Goal: Information Seeking & Learning: Check status

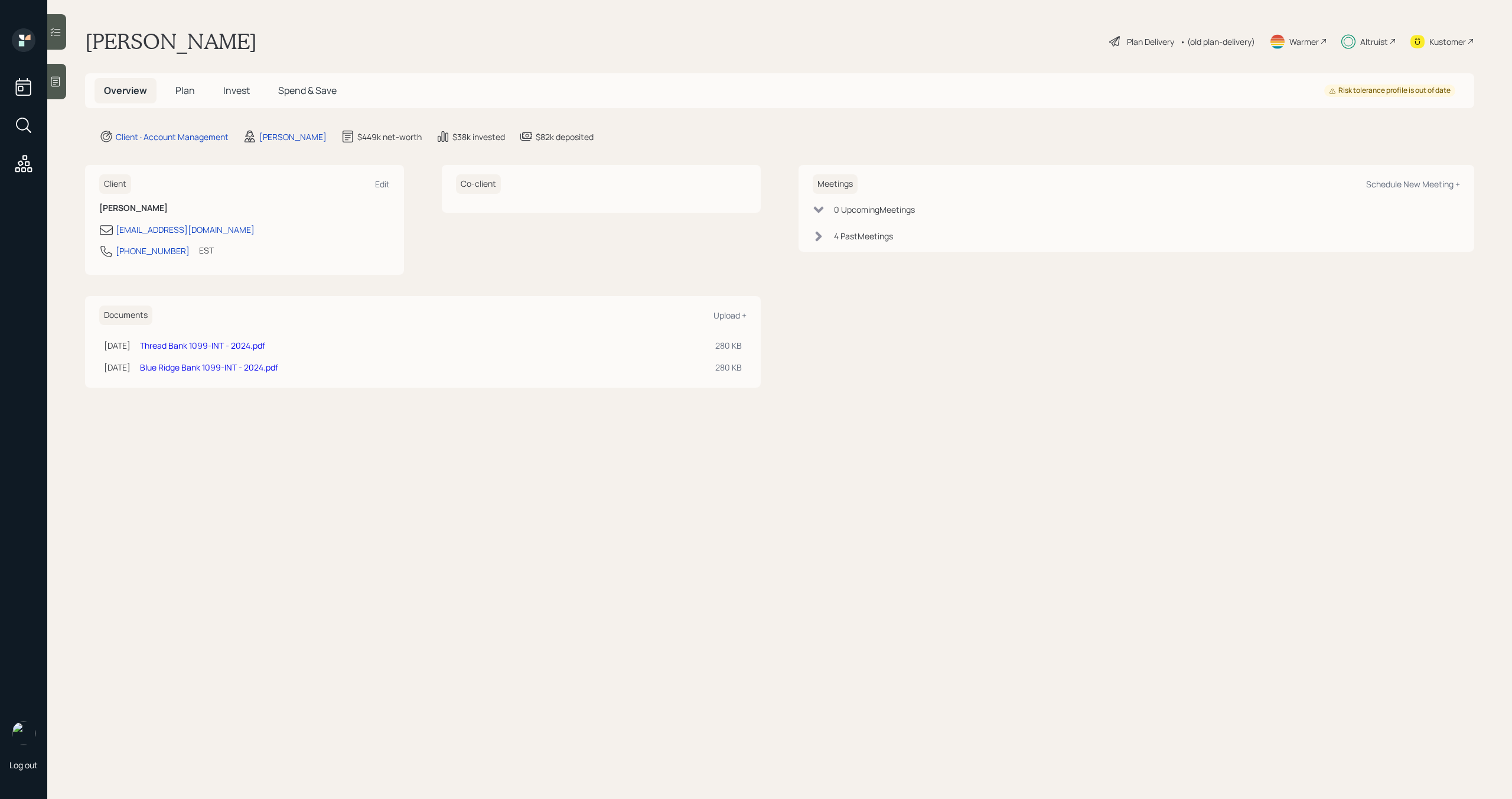
click at [291, 97] on h5 "Spend & Save" at bounding box center [307, 90] width 77 height 25
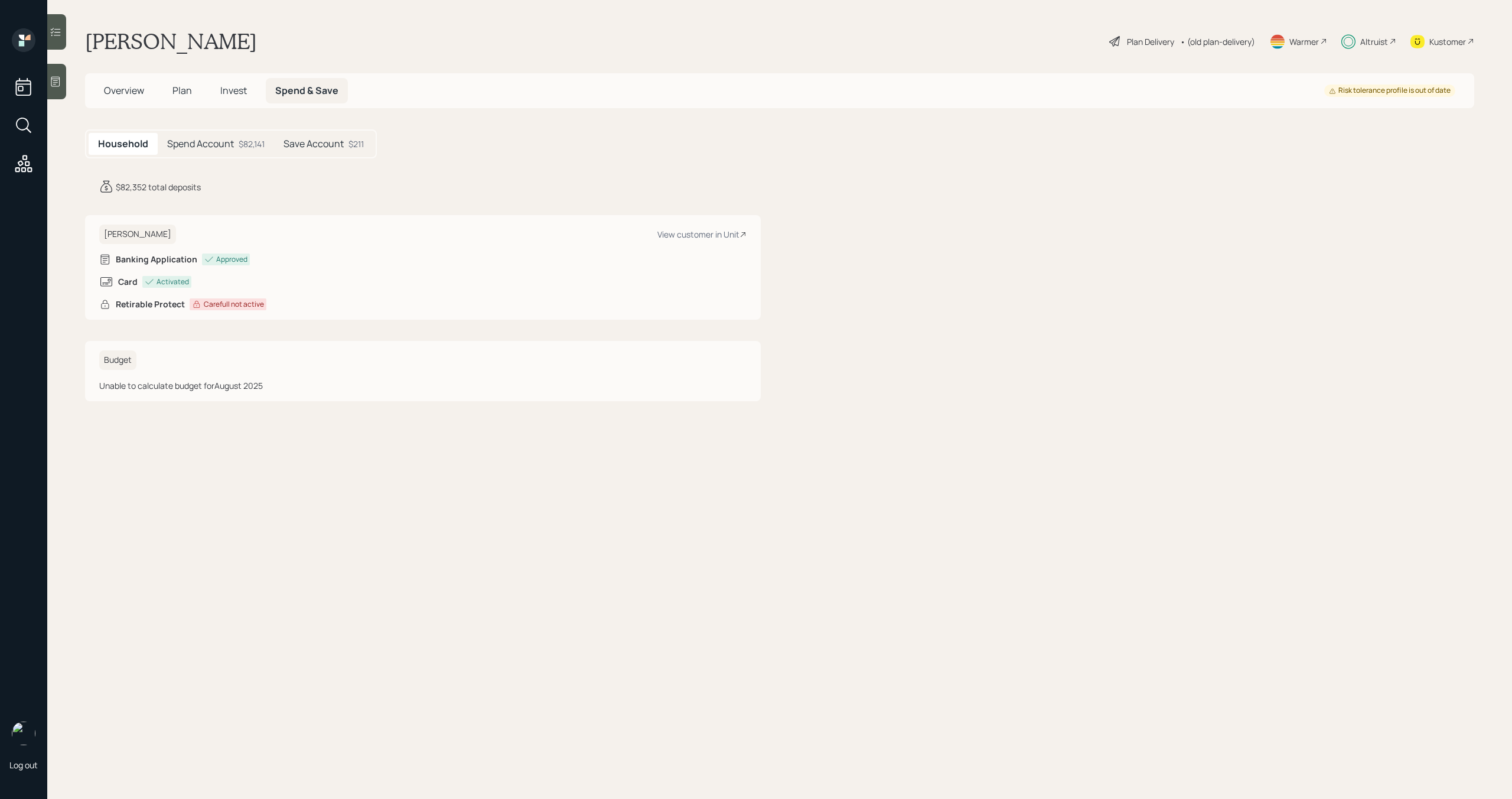
click at [216, 144] on h5 "Spend Account" at bounding box center [200, 144] width 66 height 12
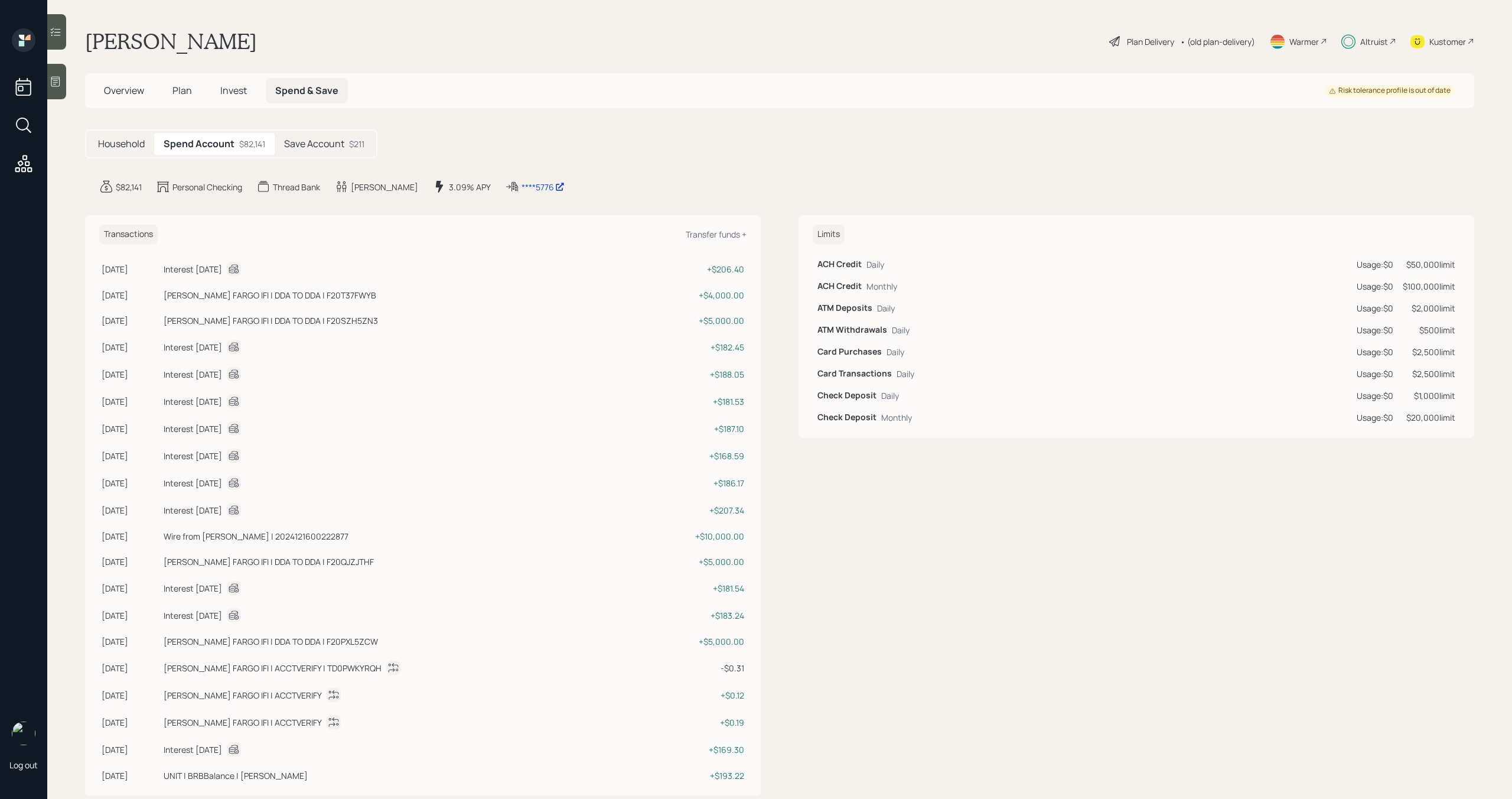
click at [312, 152] on div "Save Account $211" at bounding box center [324, 144] width 99 height 22
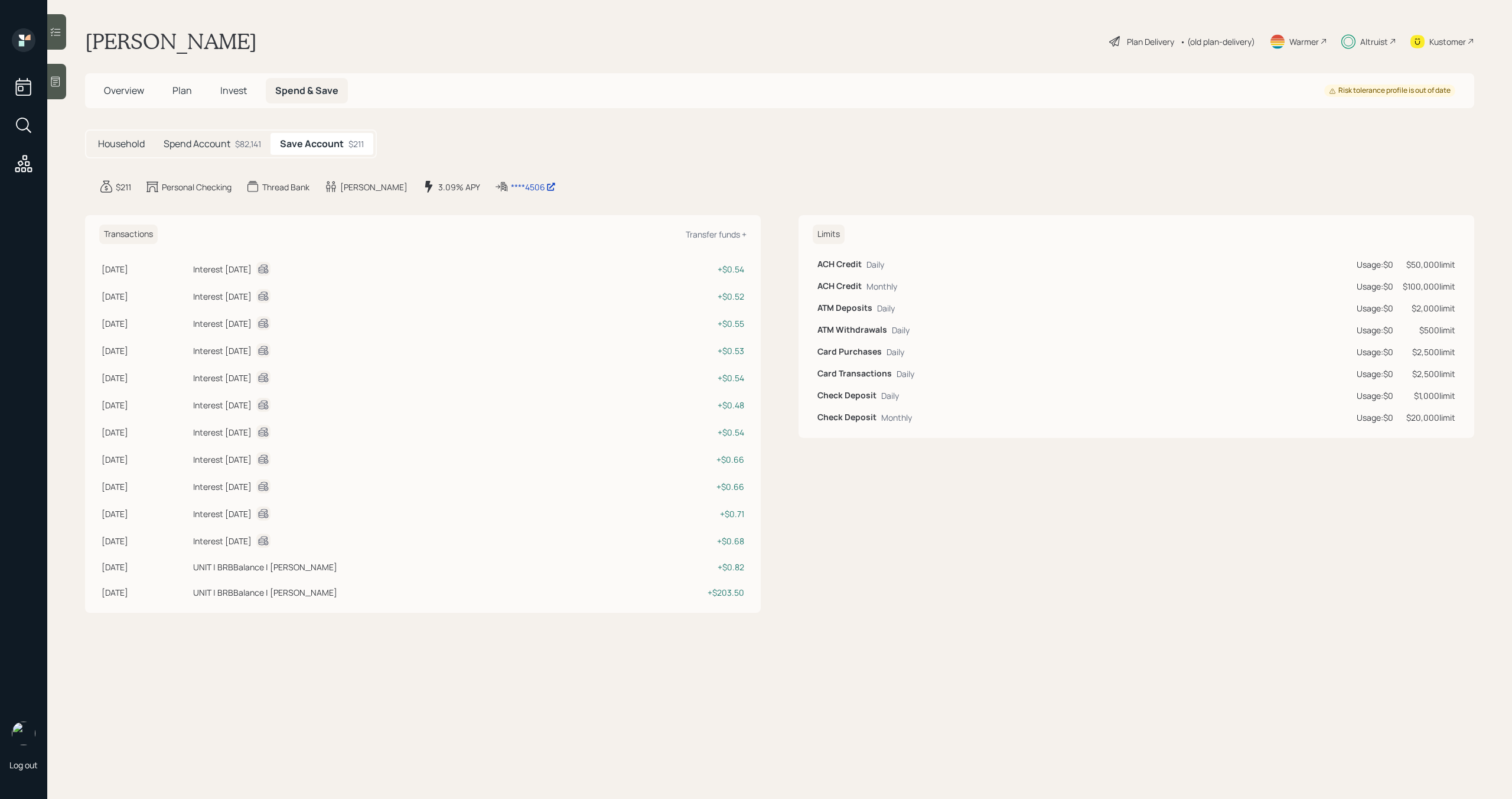
click at [222, 145] on h5 "Spend Account" at bounding box center [197, 144] width 66 height 12
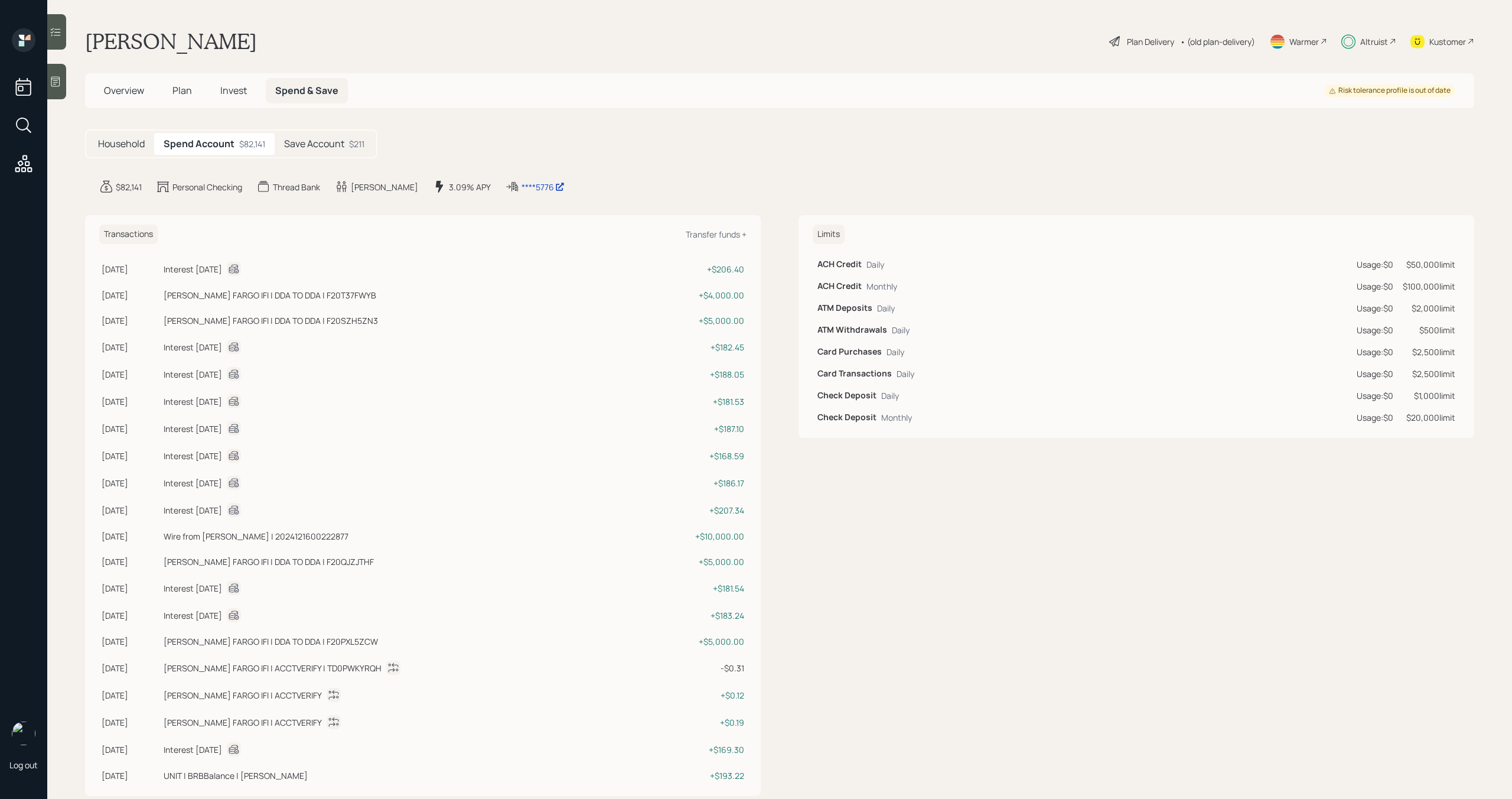
click at [245, 98] on h5 "Invest" at bounding box center [233, 90] width 45 height 25
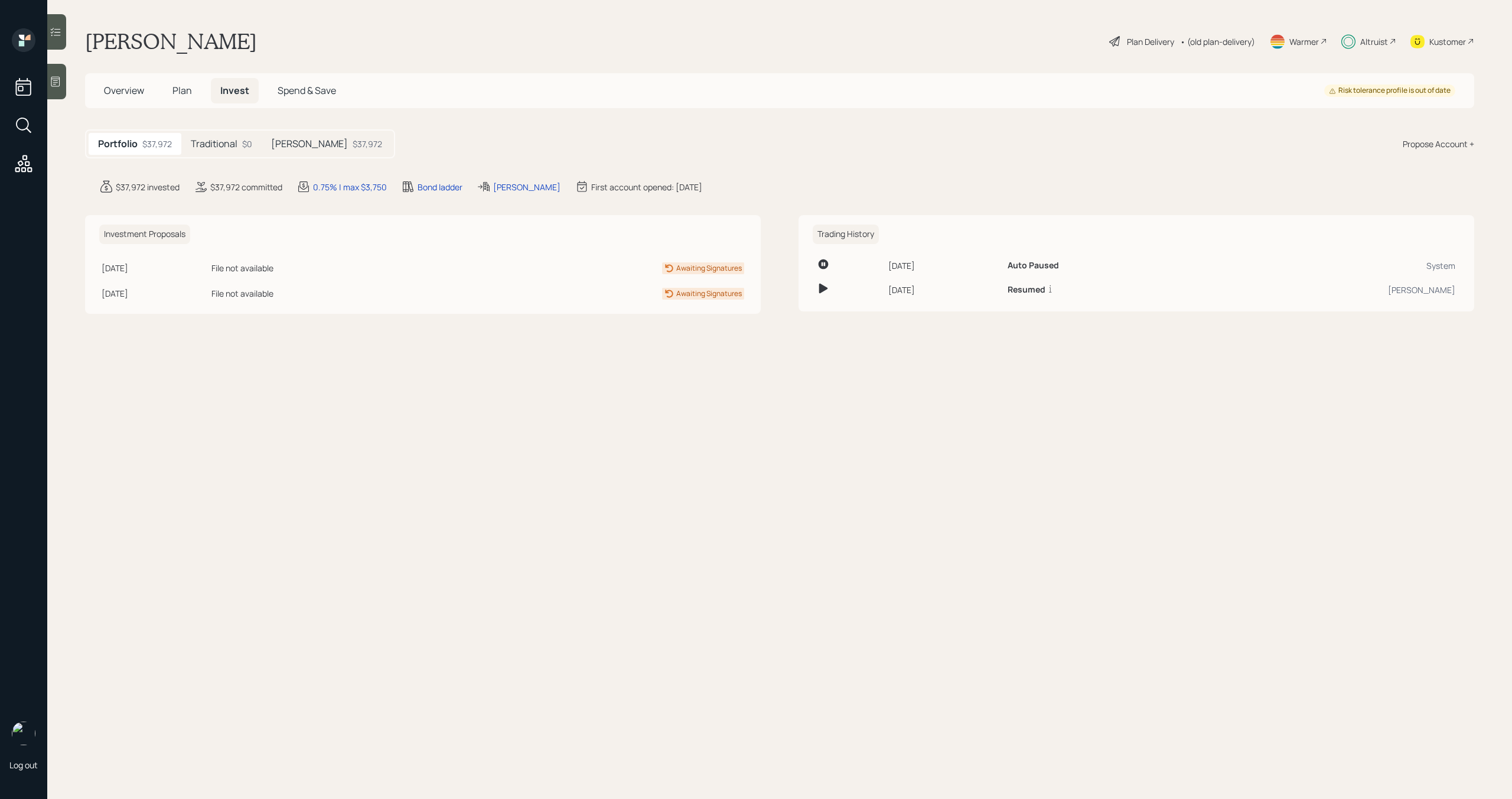
click at [313, 90] on span "Spend & Save" at bounding box center [306, 90] width 58 height 13
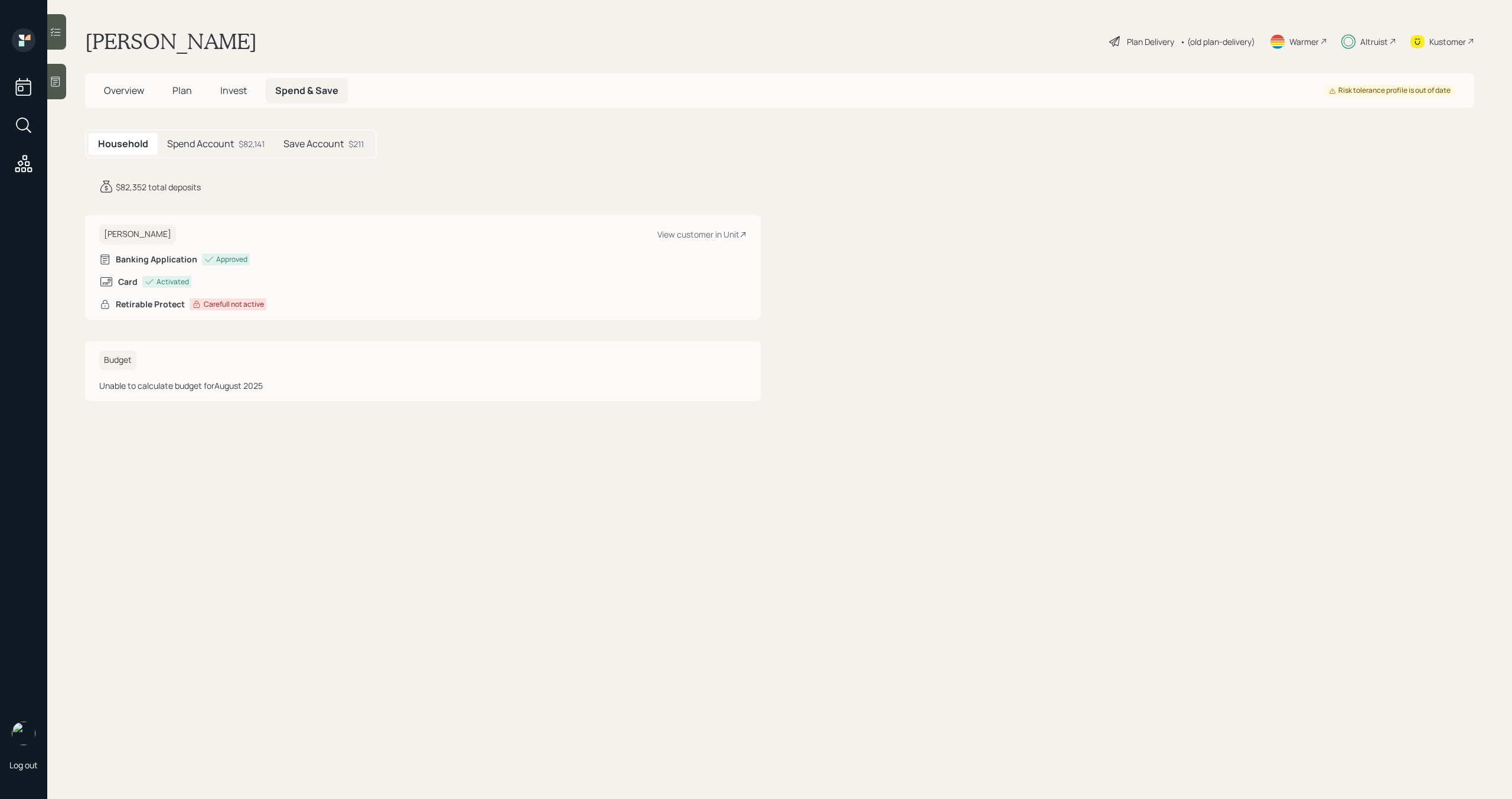
click at [240, 86] on span "Invest" at bounding box center [233, 90] width 26 height 13
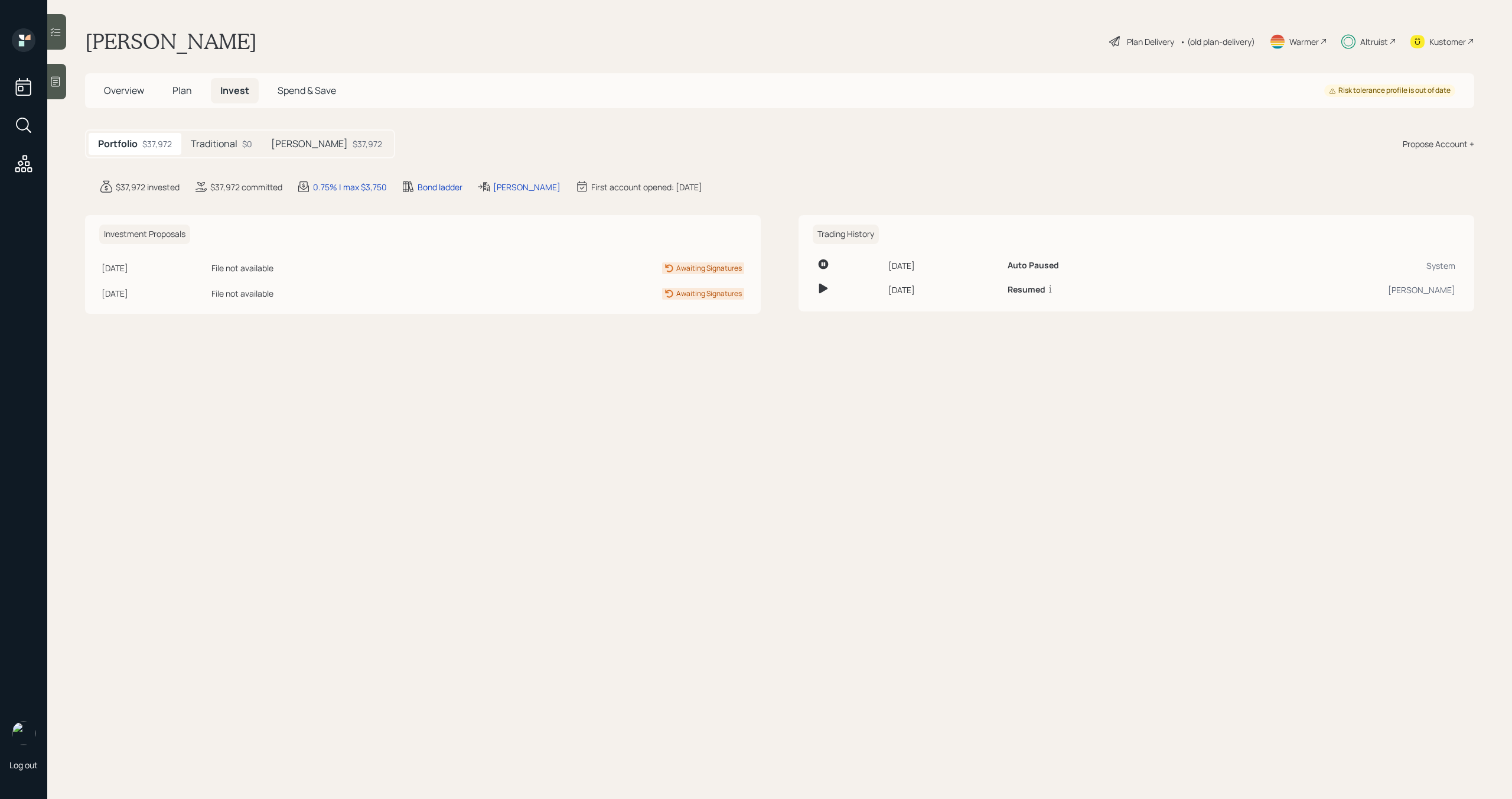
click at [170, 92] on h5 "Plan" at bounding box center [182, 90] width 39 height 25
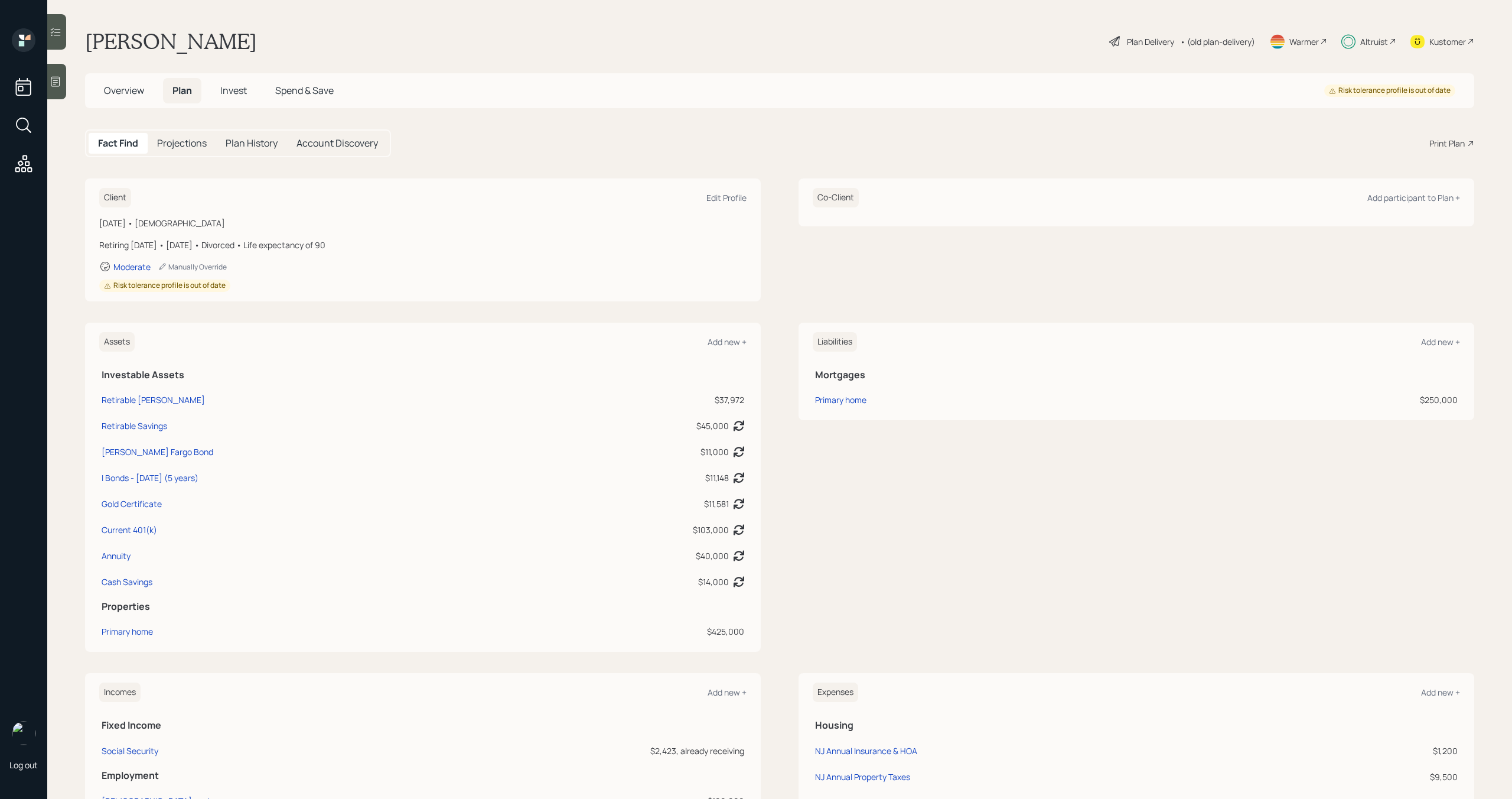
click at [135, 92] on span "Overview" at bounding box center [123, 90] width 40 height 13
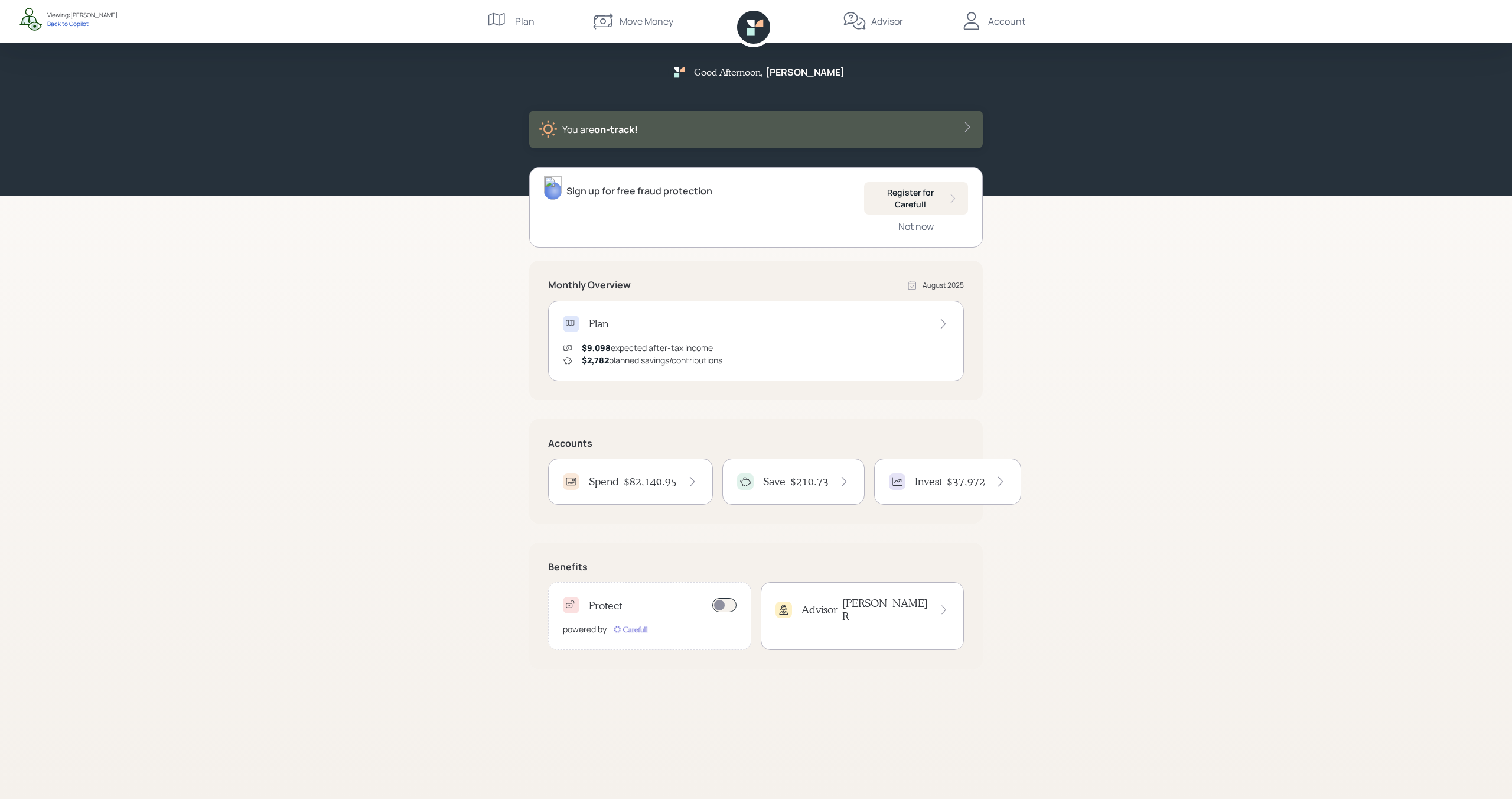
click at [678, 477] on div "$82,140.95" at bounding box center [661, 481] width 75 height 13
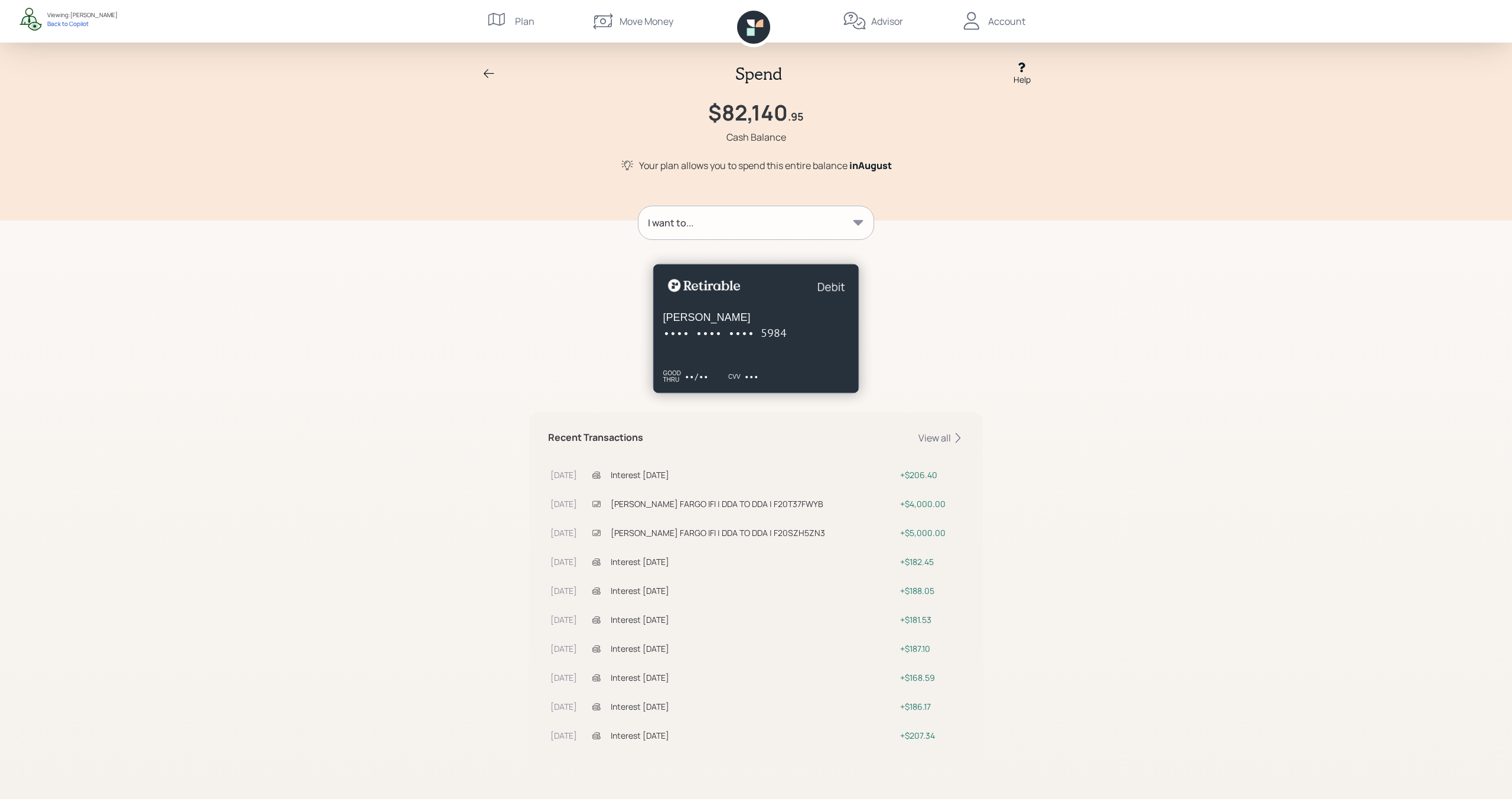
scroll to position [1, 0]
click at [857, 222] on icon at bounding box center [858, 221] width 10 height 5
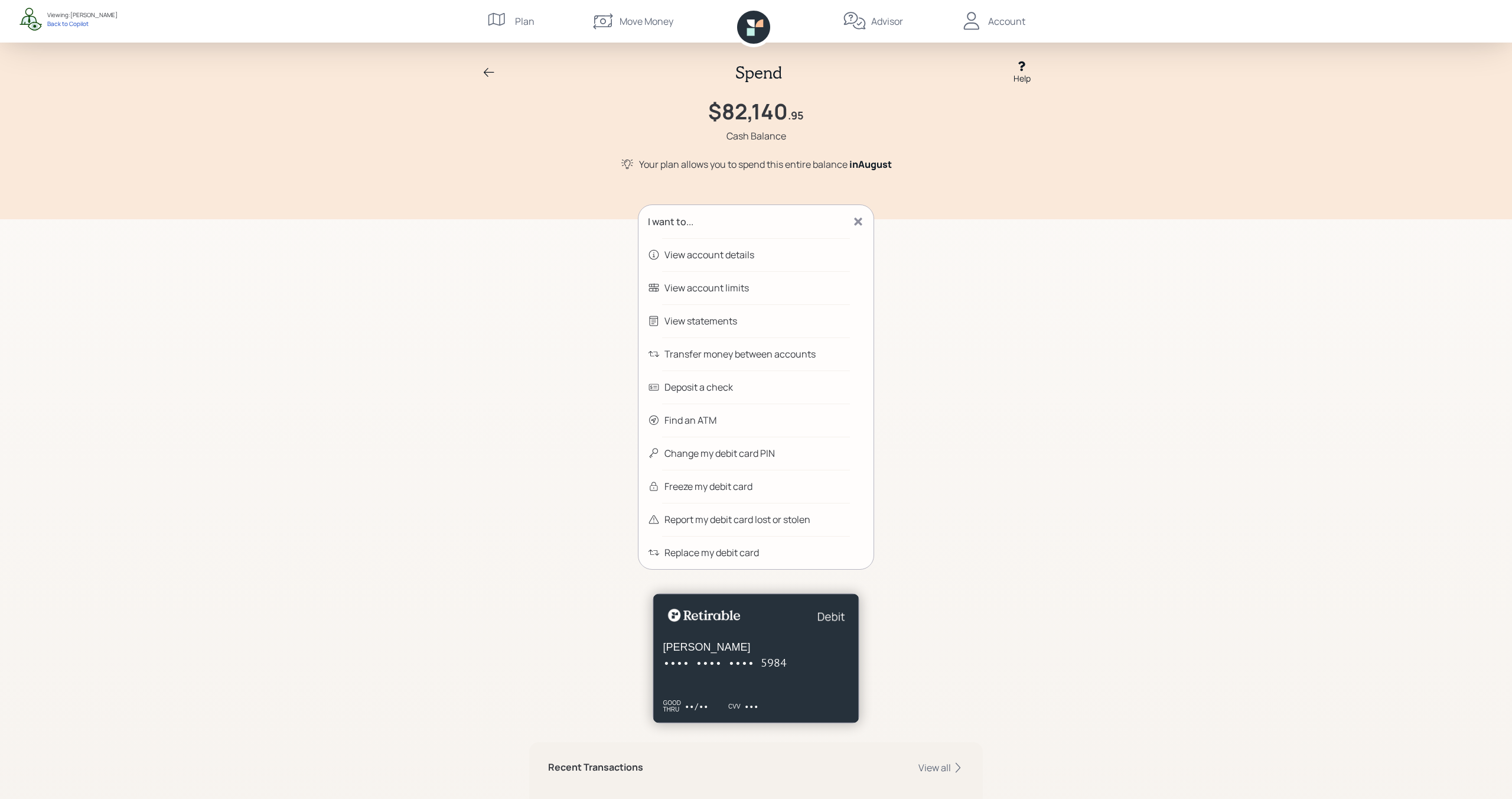
click at [485, 74] on icon at bounding box center [489, 73] width 14 height 14
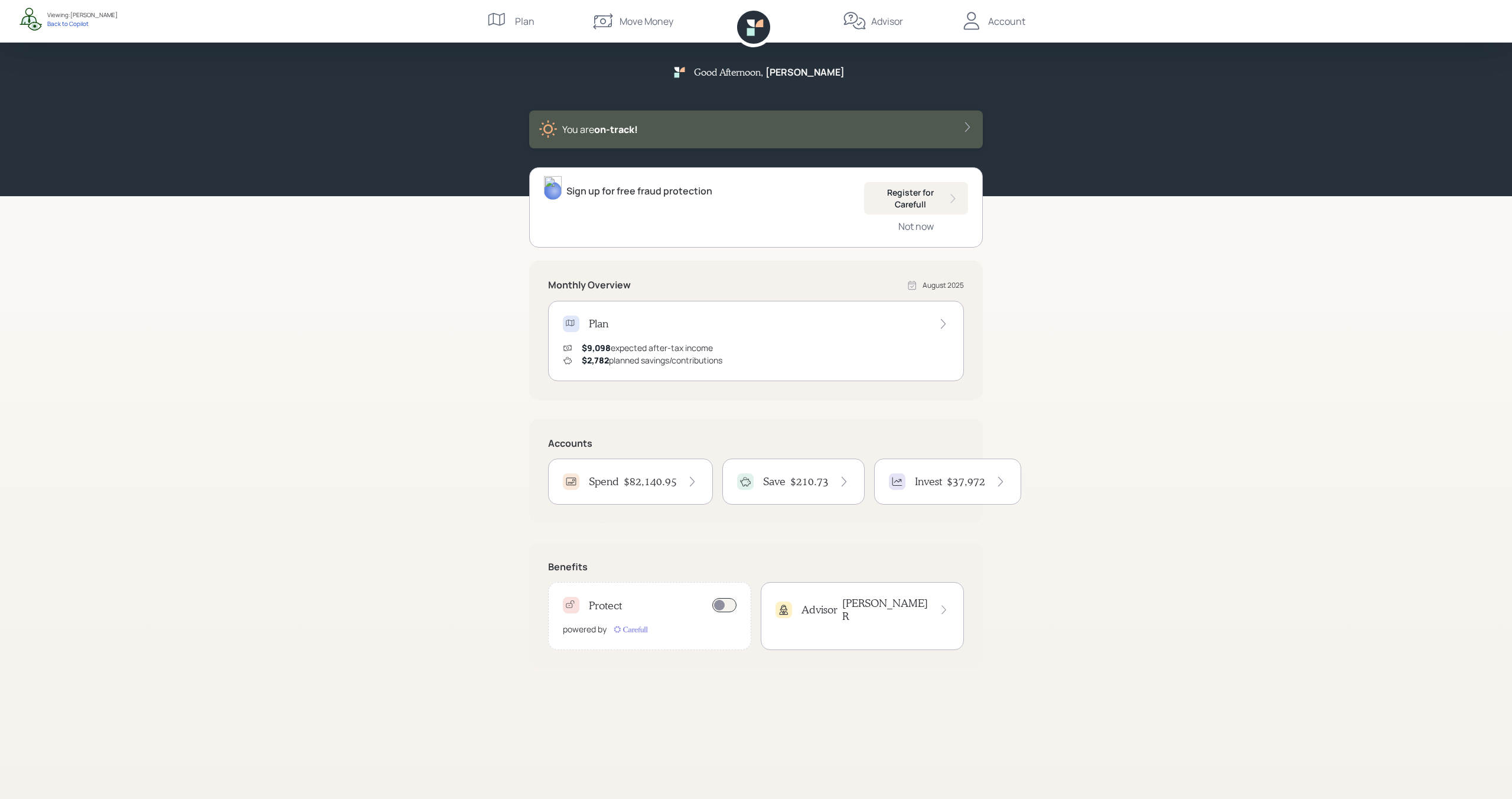
click at [654, 478] on h4 "$82,140.95" at bounding box center [650, 481] width 53 height 13
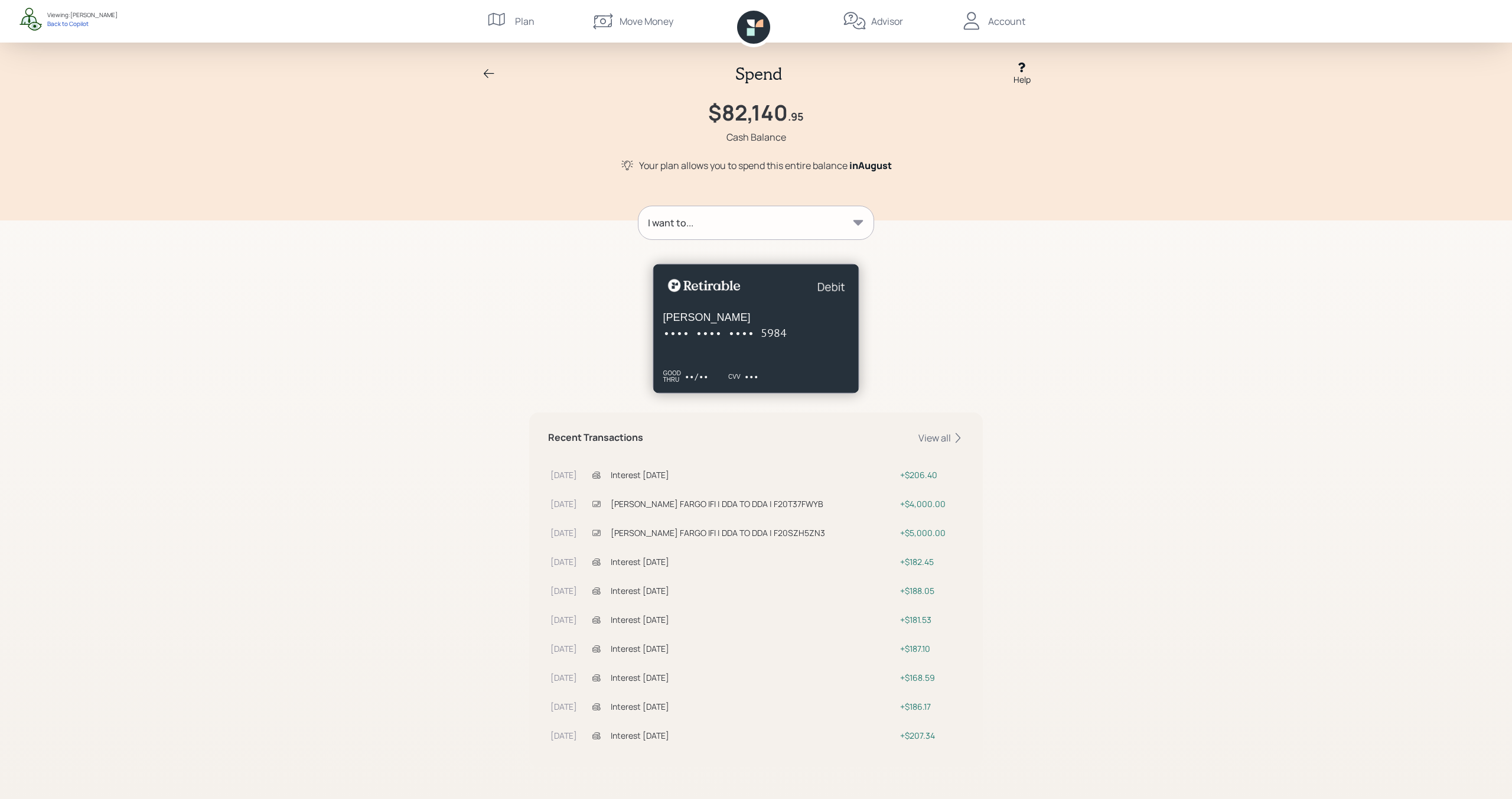
click at [864, 220] on div "I want to..." at bounding box center [756, 222] width 235 height 33
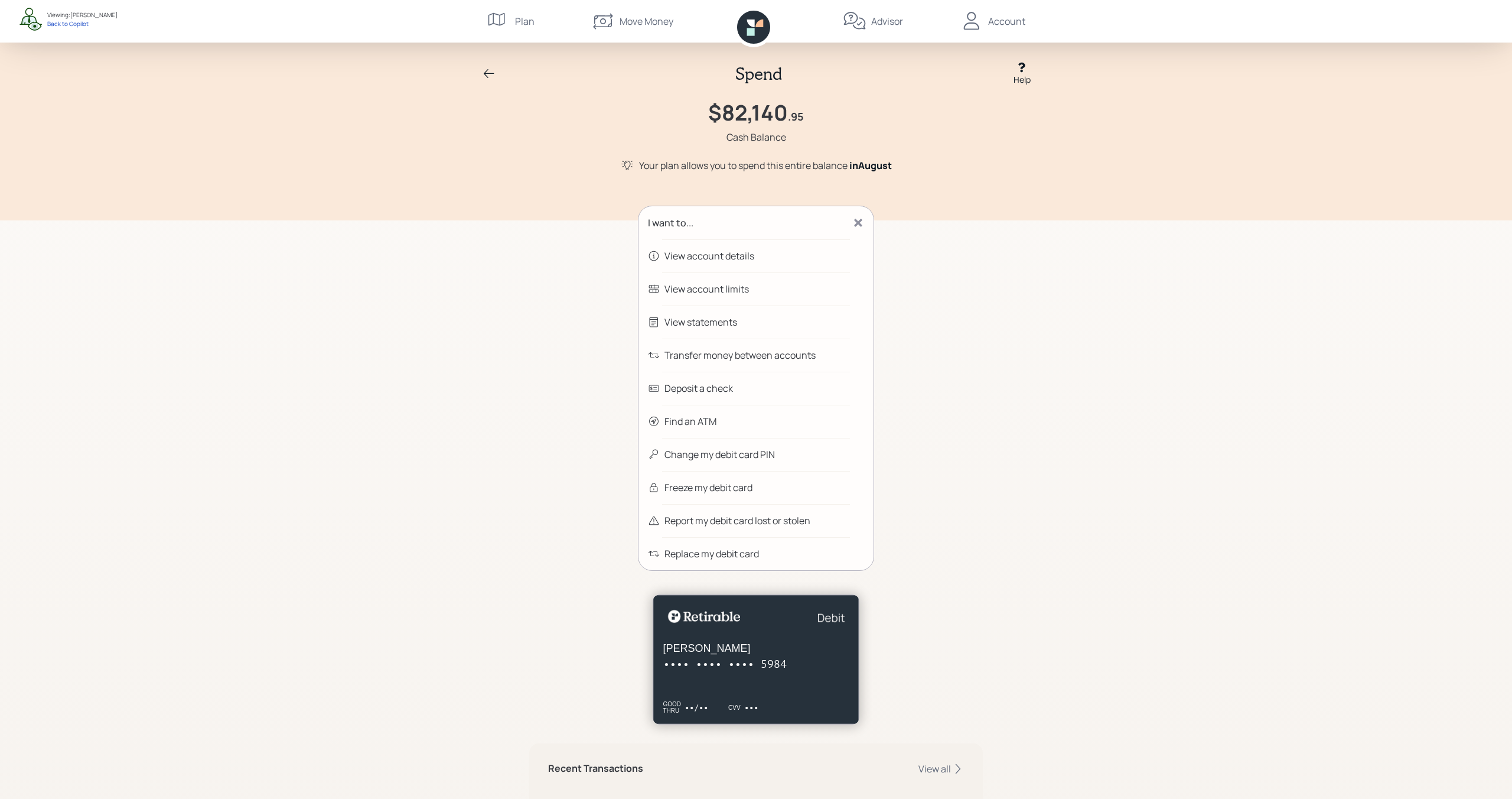
click at [483, 75] on icon at bounding box center [489, 73] width 14 height 14
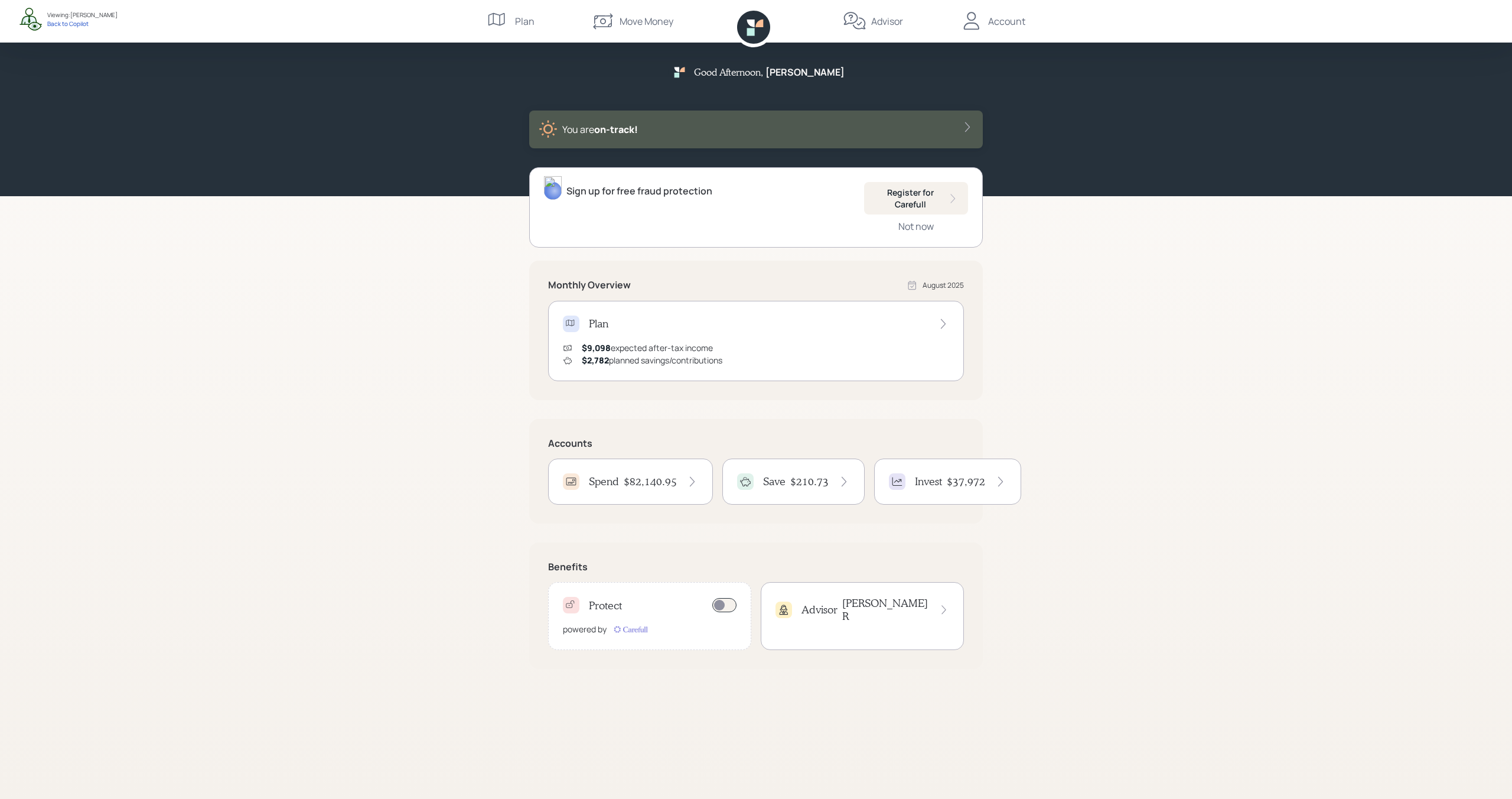
click at [641, 20] on div "Move Money" at bounding box center [646, 21] width 54 height 14
click at [618, 484] on h4 "Spend" at bounding box center [603, 481] width 30 height 13
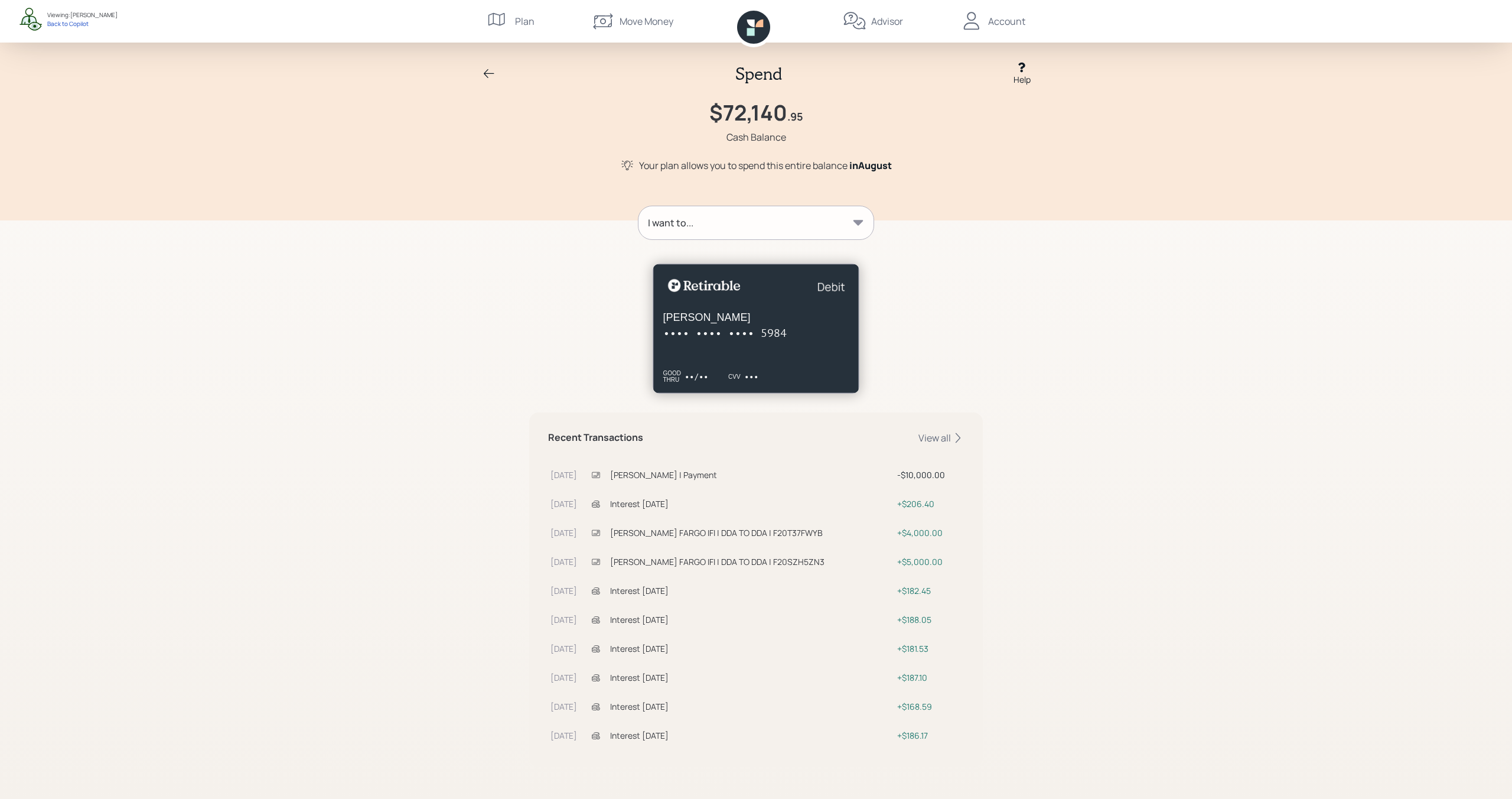
click at [601, 473] on icon at bounding box center [596, 475] width 9 height 9
click at [936, 440] on div "View all" at bounding box center [940, 437] width 45 height 13
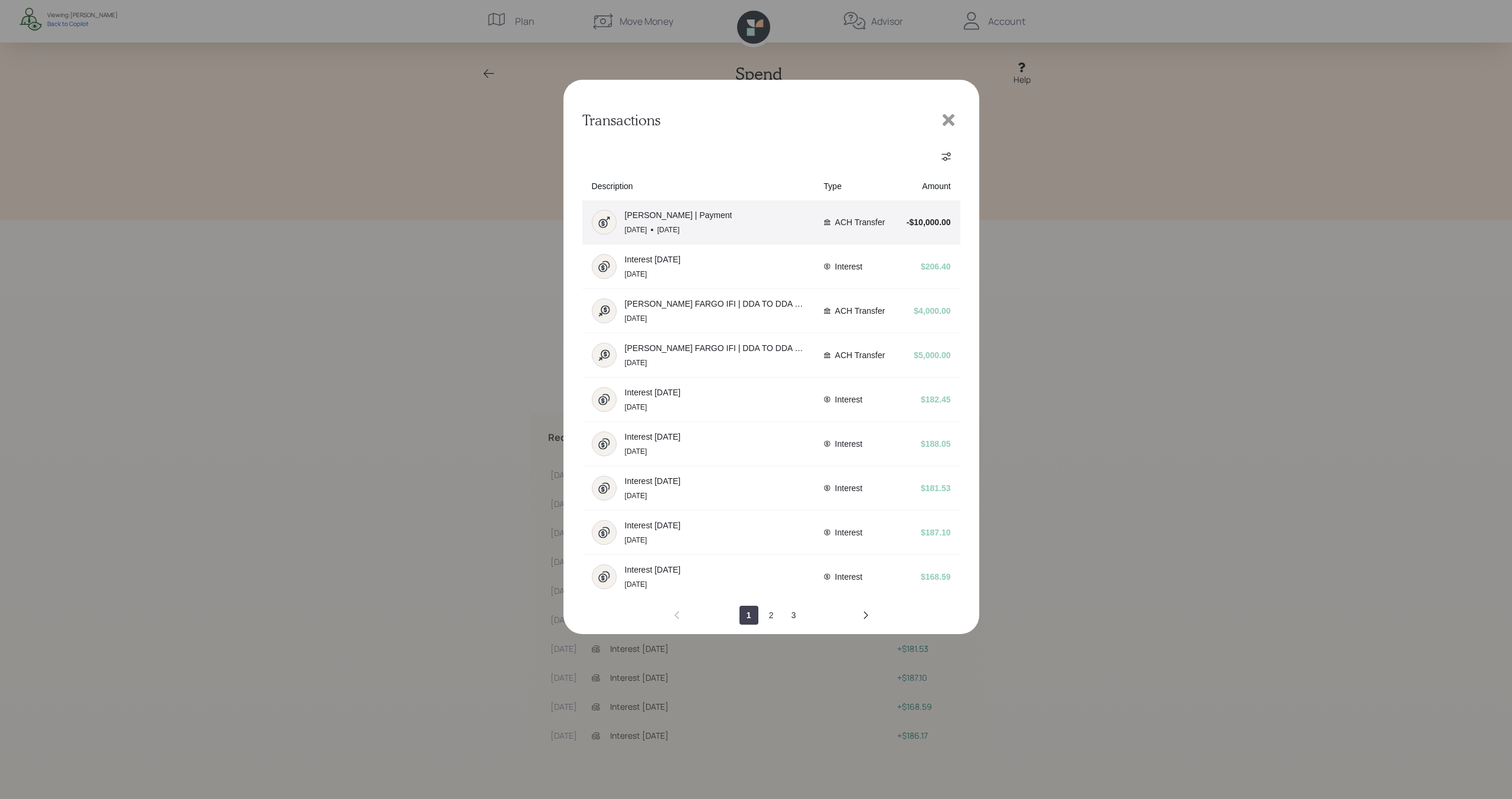
click at [779, 225] on div "Martin Brubaker | Payment Aug 22 Today" at bounding box center [698, 222] width 213 height 25
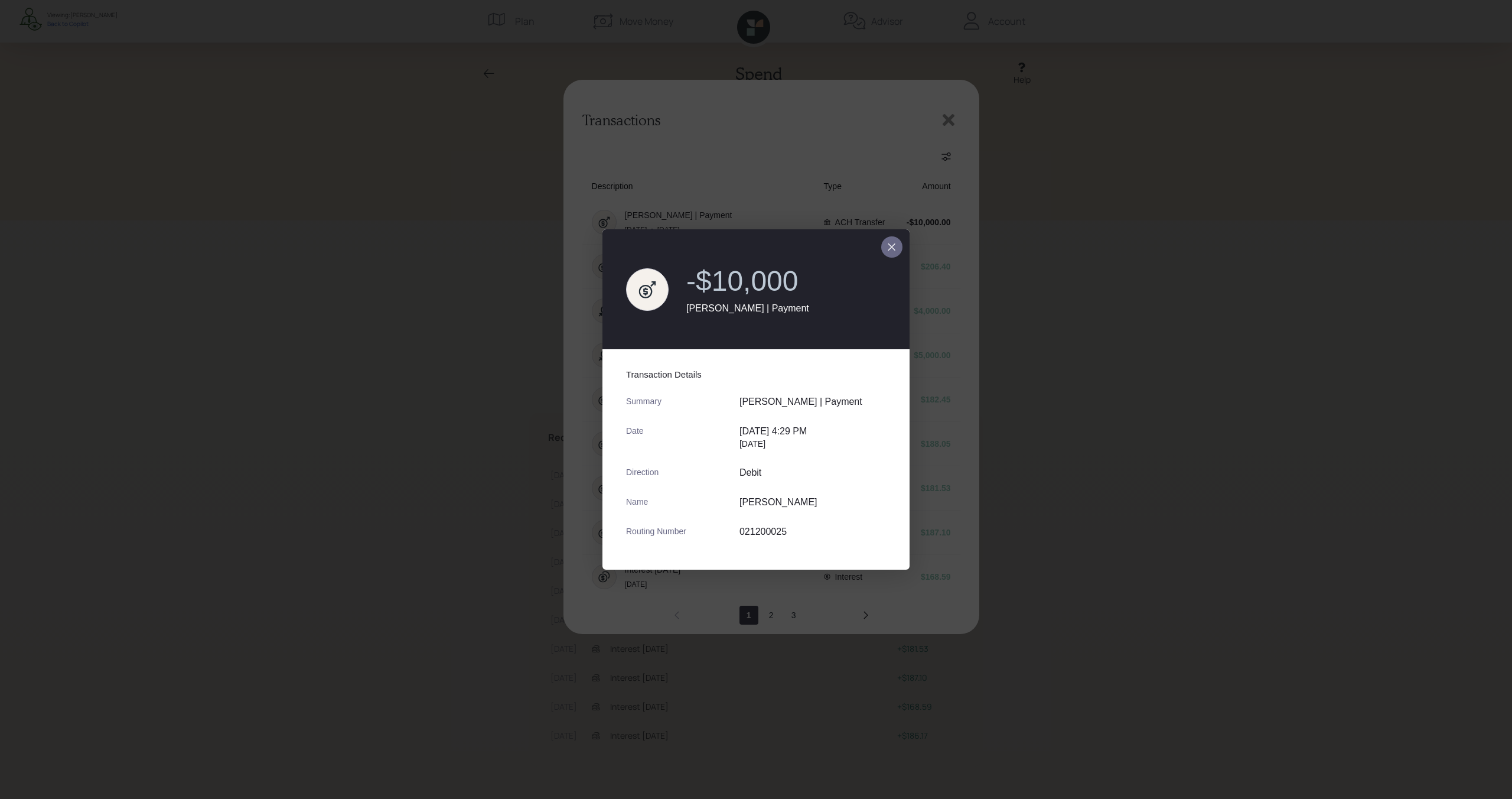
click at [894, 254] on icon "close dialog" at bounding box center [892, 247] width 9 height 14
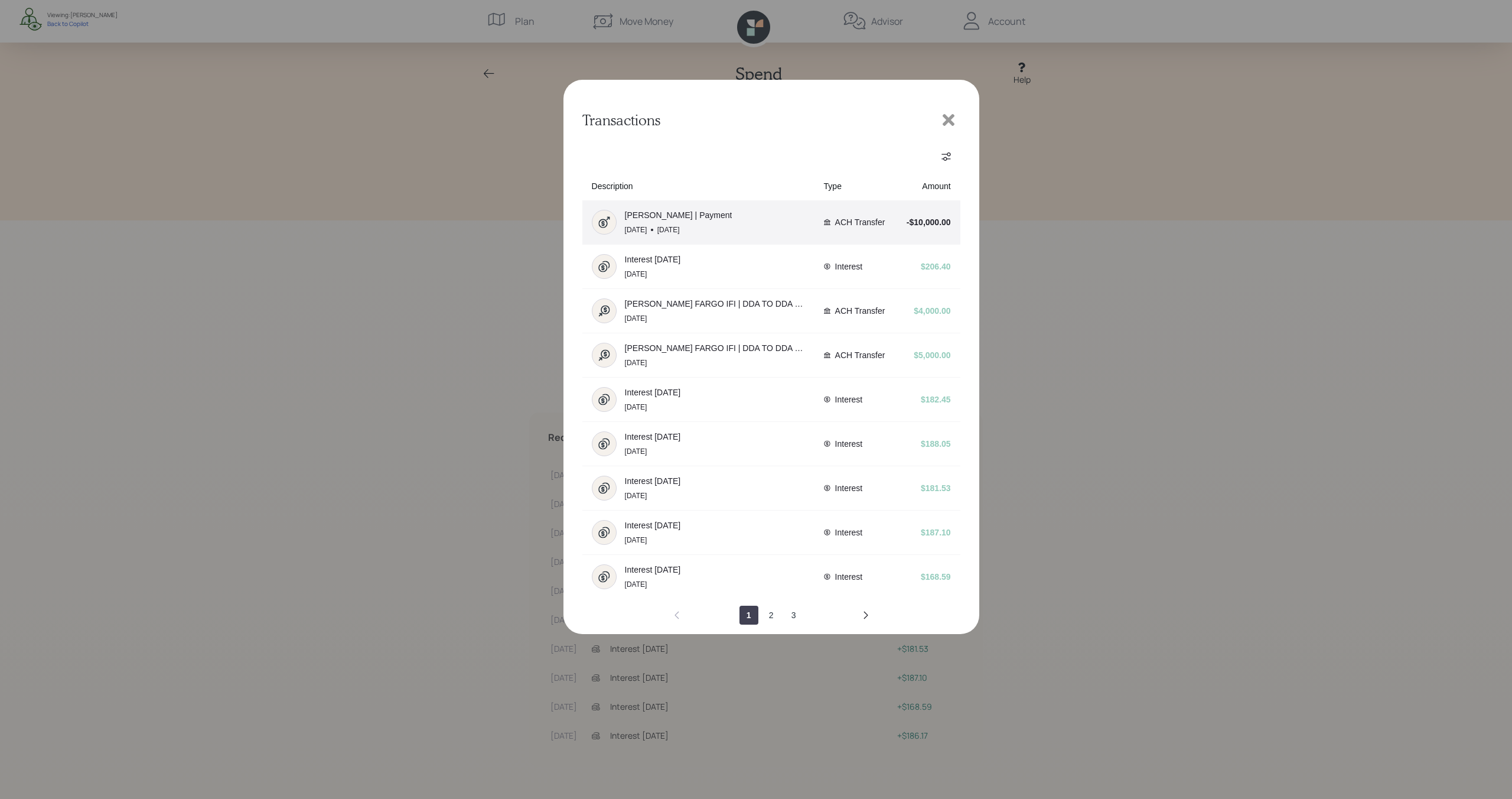
click at [797, 229] on div "Martin Brubaker | Payment Aug 22 Today" at bounding box center [698, 222] width 213 height 25
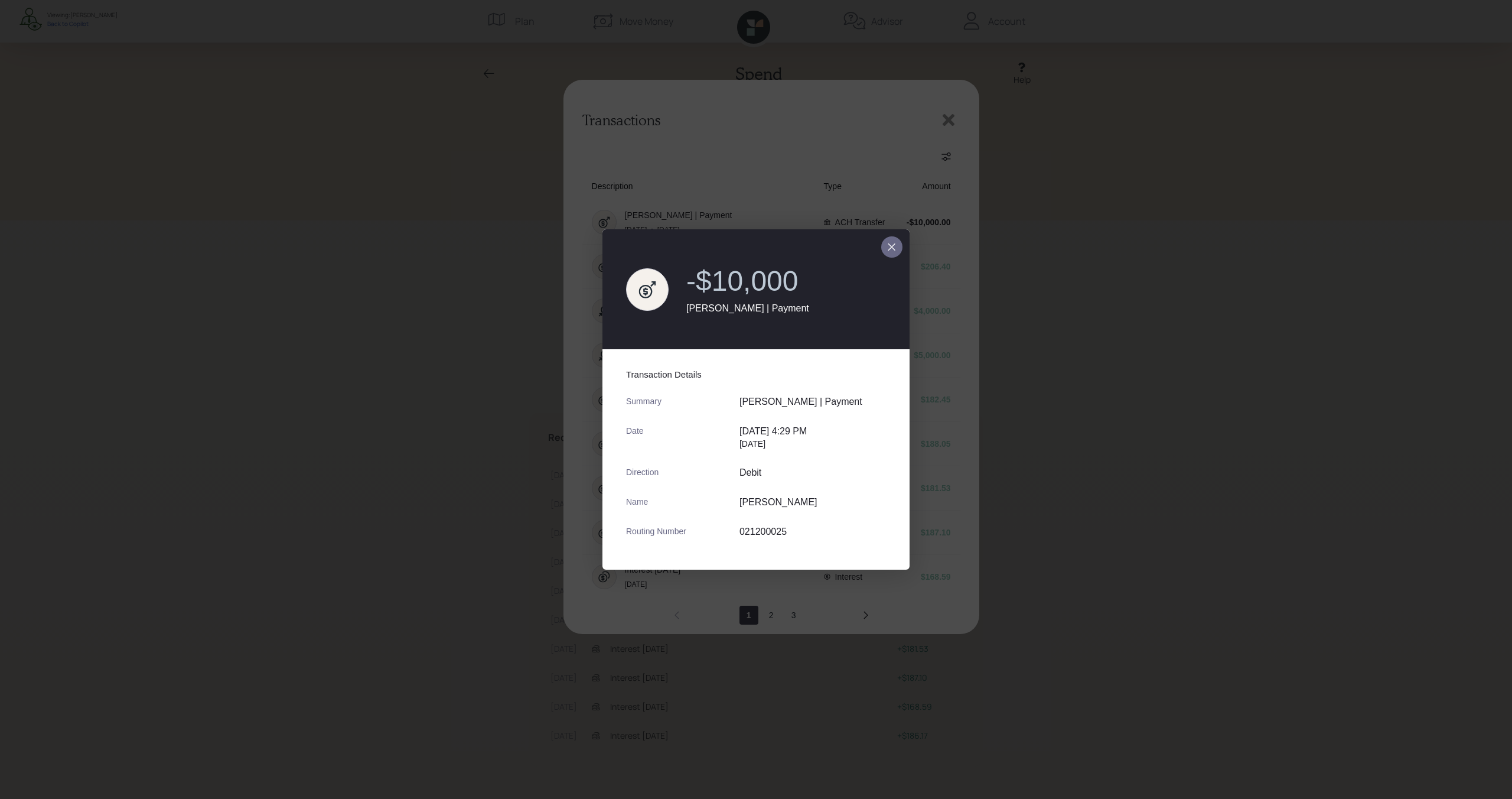
click at [892, 246] on icon "close dialog" at bounding box center [892, 247] width 9 height 14
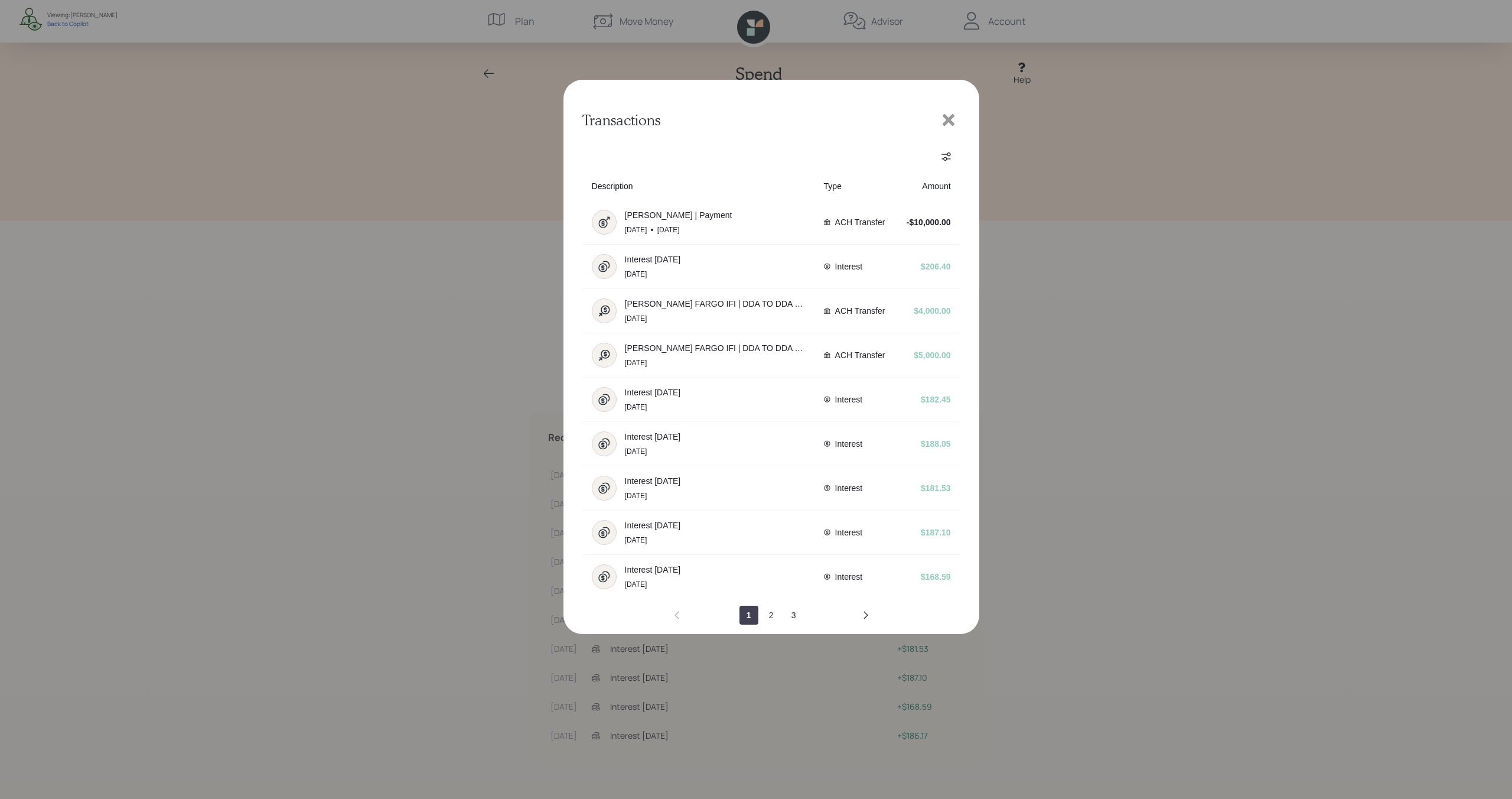
click at [951, 117] on icon at bounding box center [948, 119] width 12 height 12
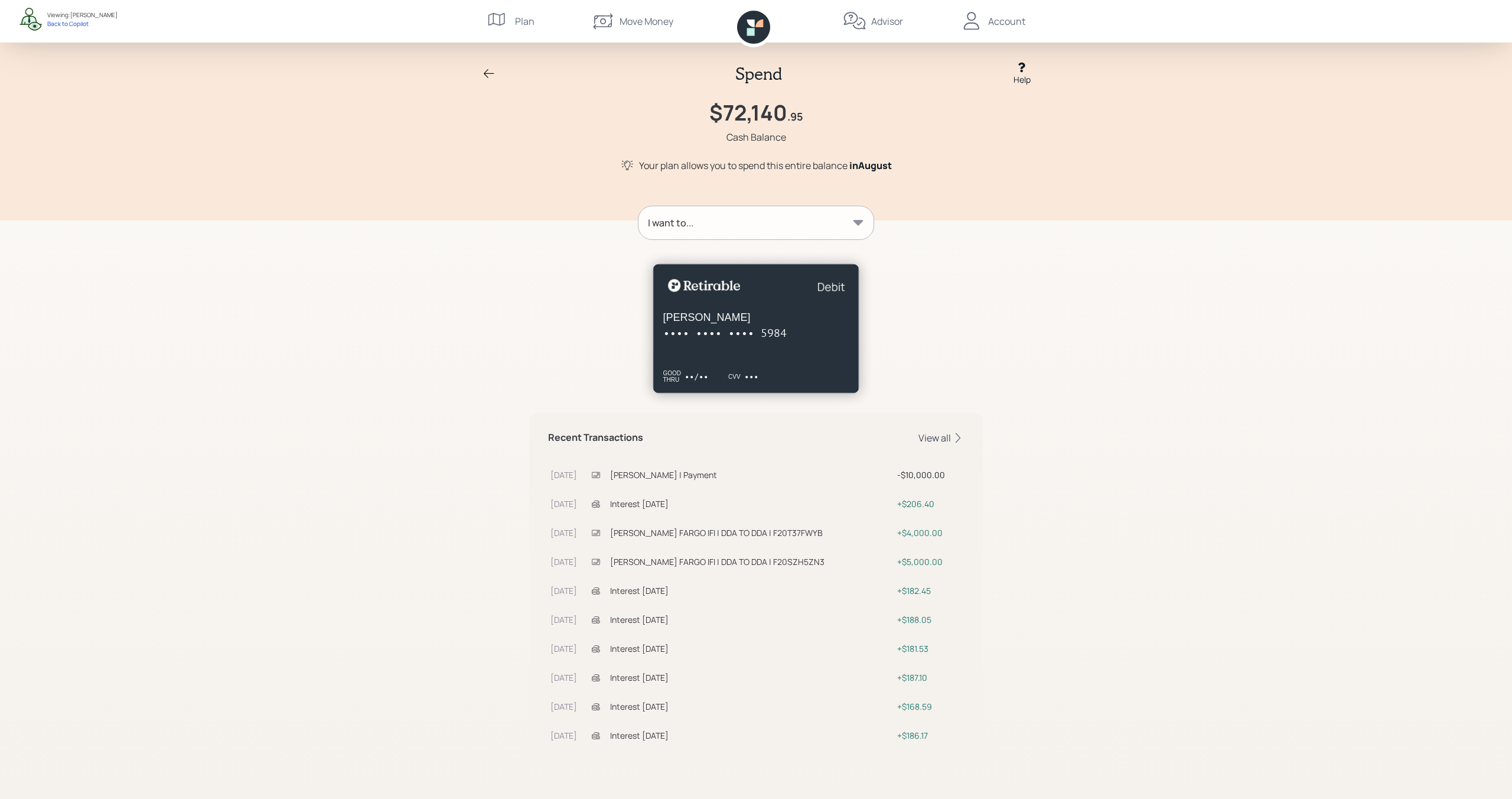
click at [921, 440] on div "View all" at bounding box center [940, 437] width 45 height 13
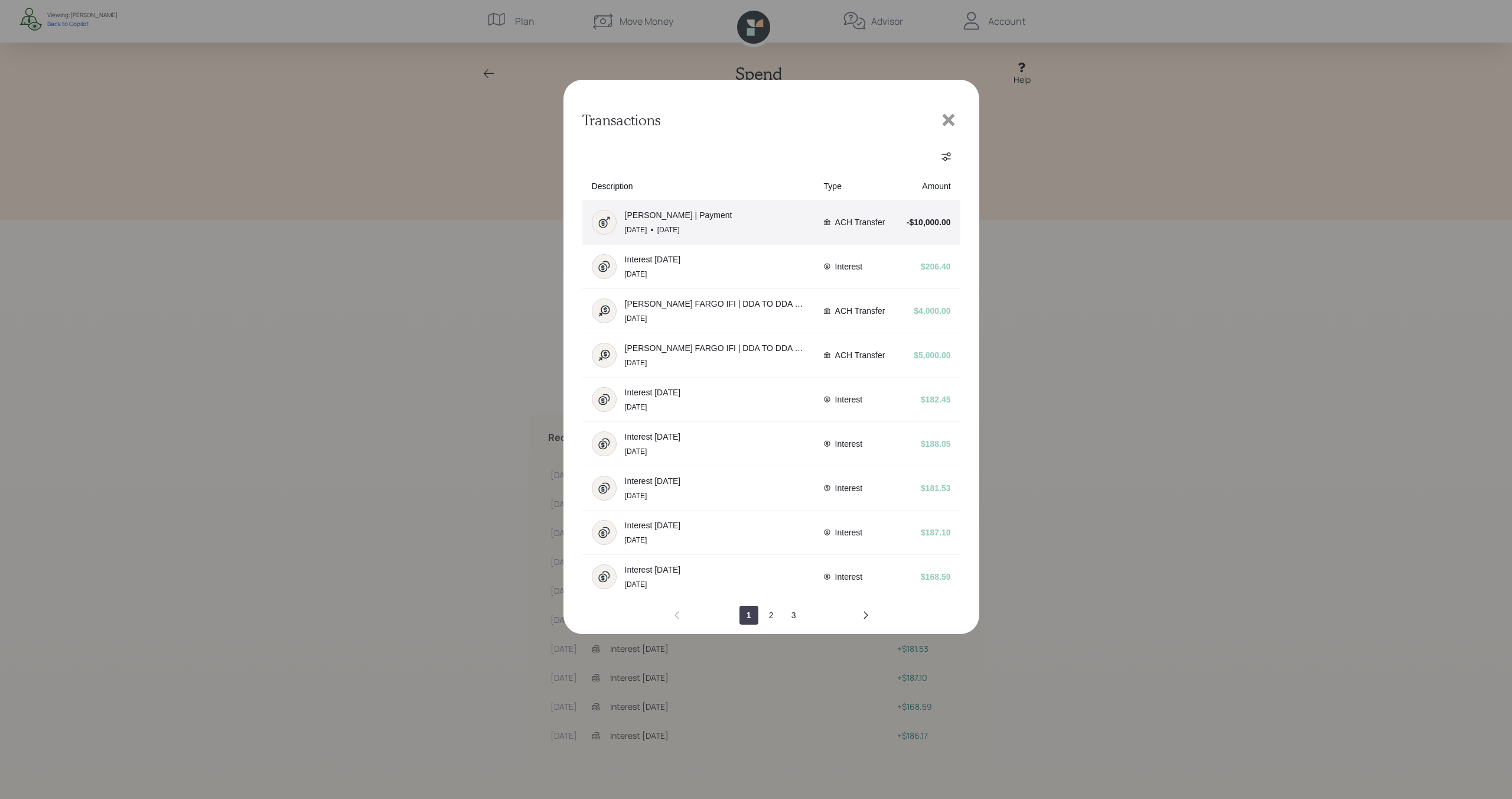
click at [757, 210] on div "[PERSON_NAME] | Payment [DATE] [DATE]" at bounding box center [698, 222] width 213 height 25
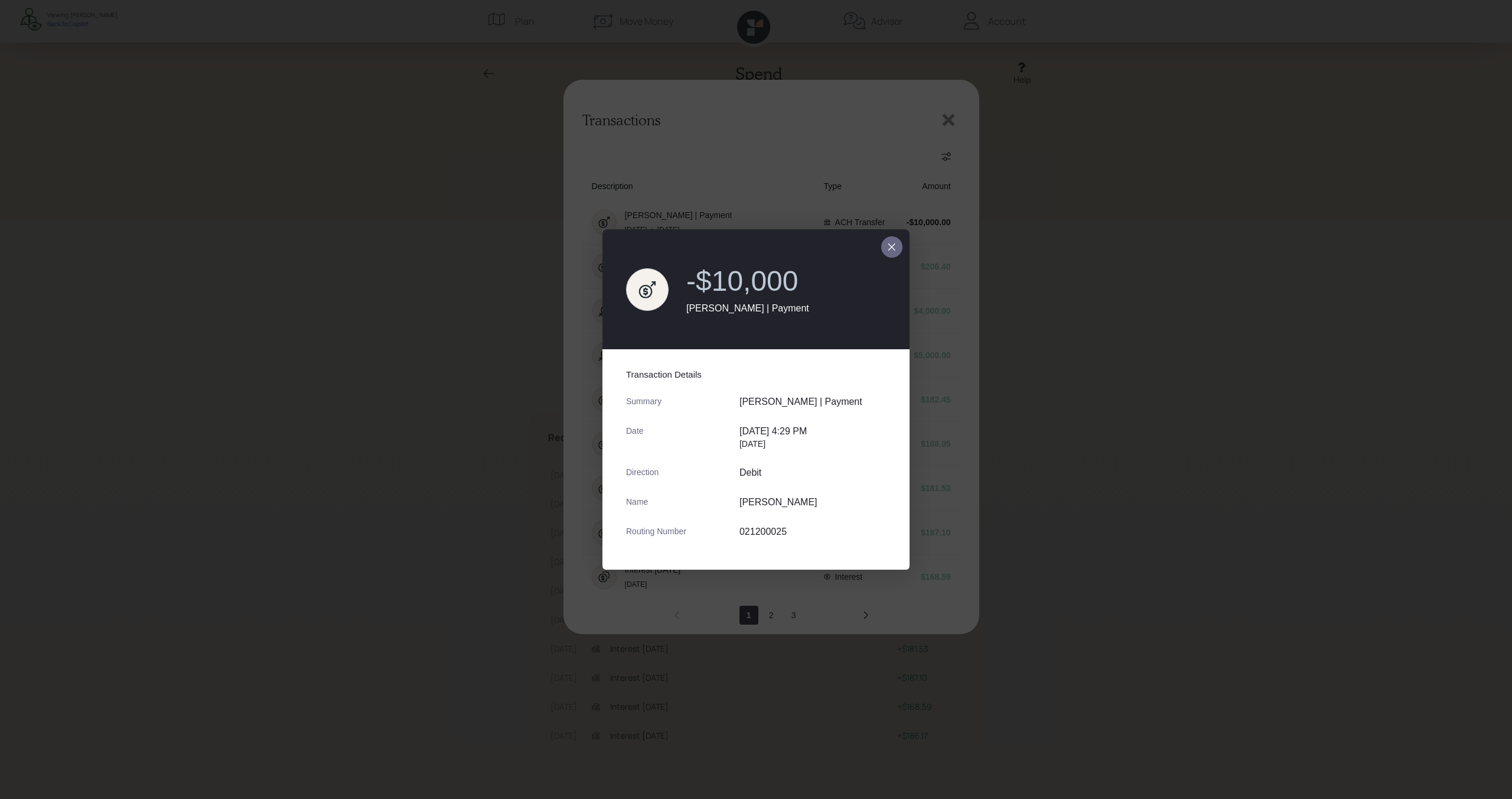
click at [896, 240] on button "close dialog" at bounding box center [892, 246] width 21 height 21
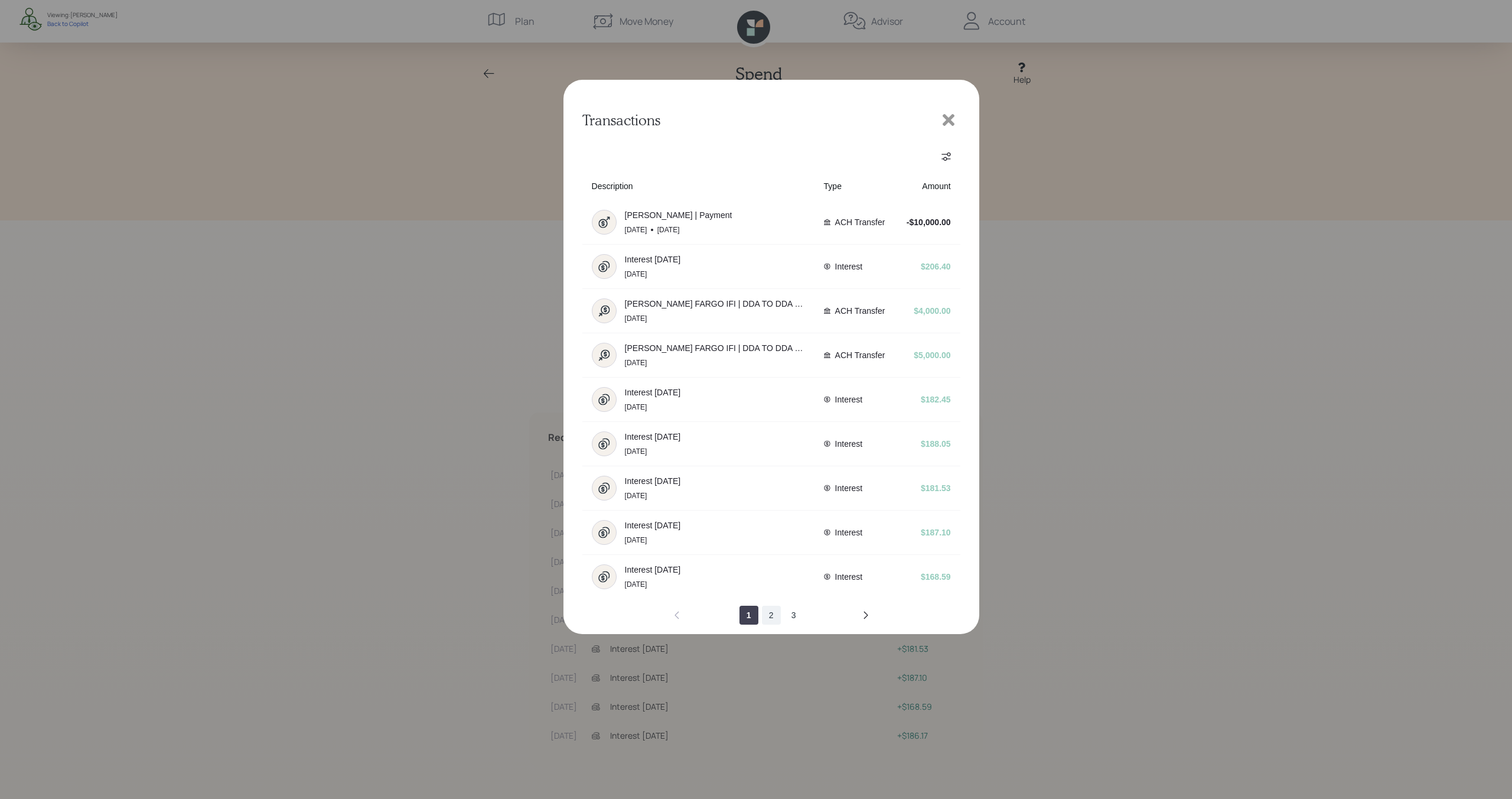
click at [774, 619] on button "2" at bounding box center [772, 615] width 19 height 19
click at [794, 613] on button "3" at bounding box center [794, 615] width 19 height 19
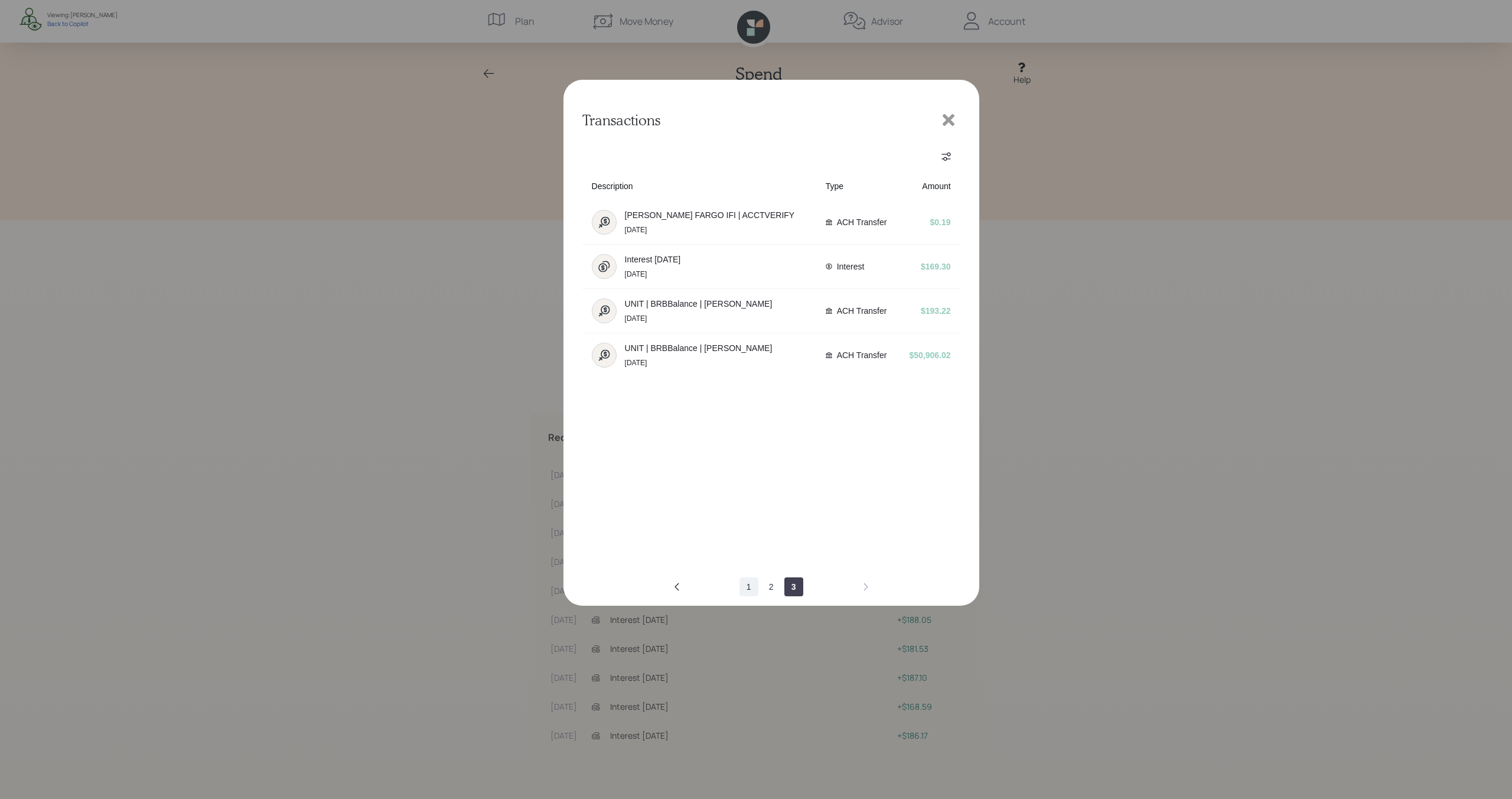
click at [743, 589] on button "1" at bounding box center [749, 587] width 19 height 19
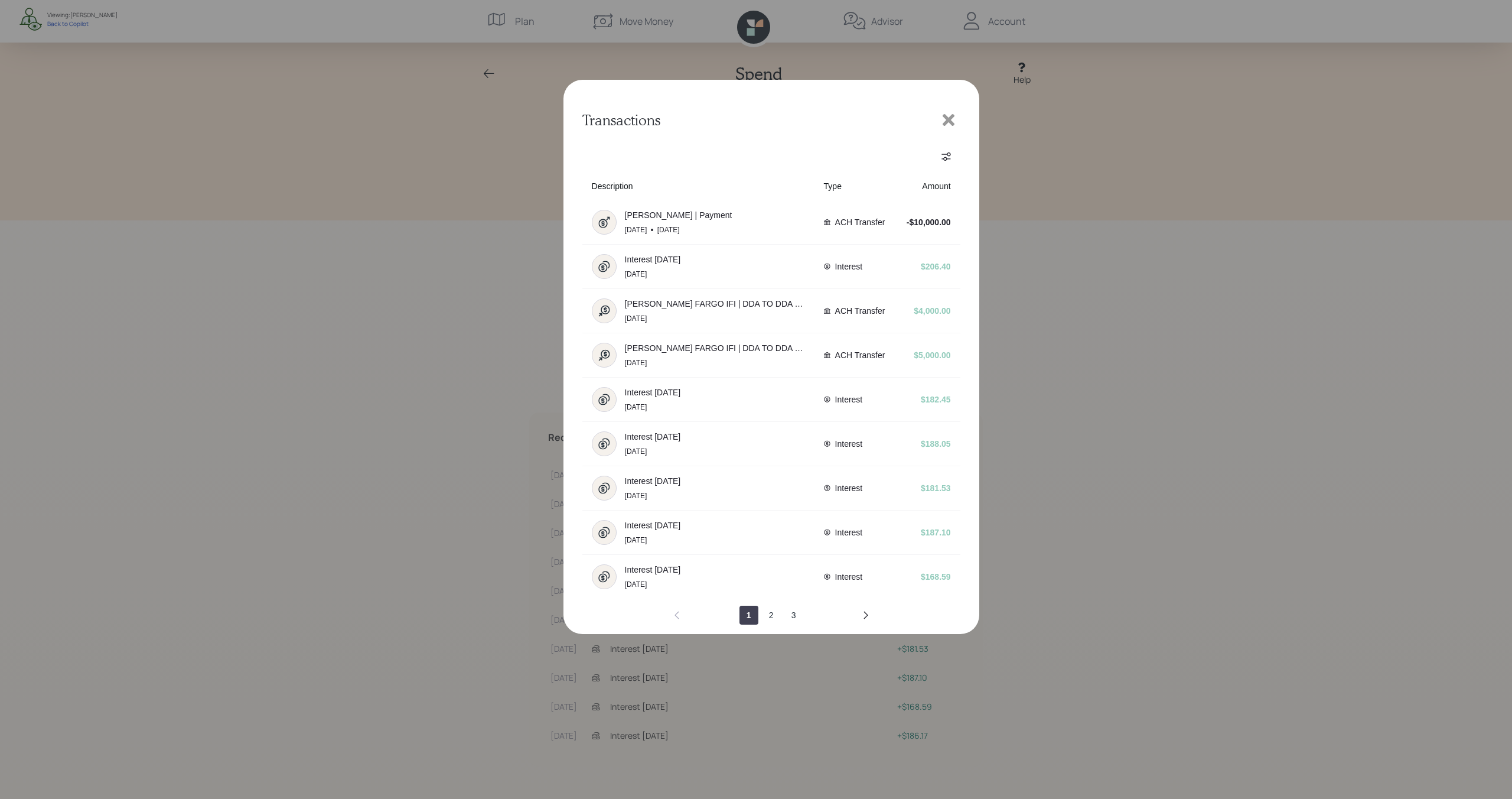
click at [956, 115] on icon at bounding box center [949, 120] width 18 height 18
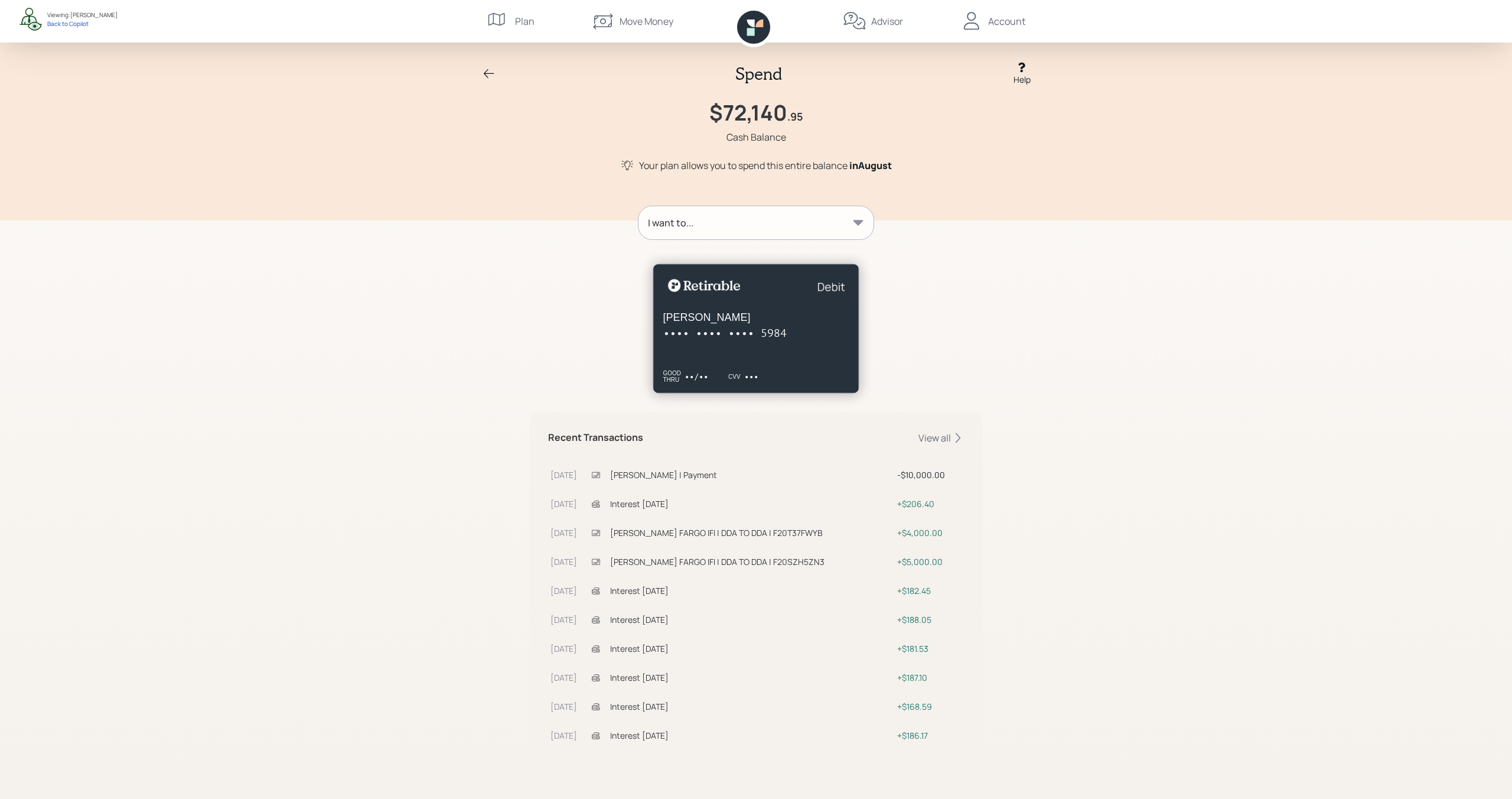
click at [488, 76] on icon at bounding box center [489, 73] width 14 height 14
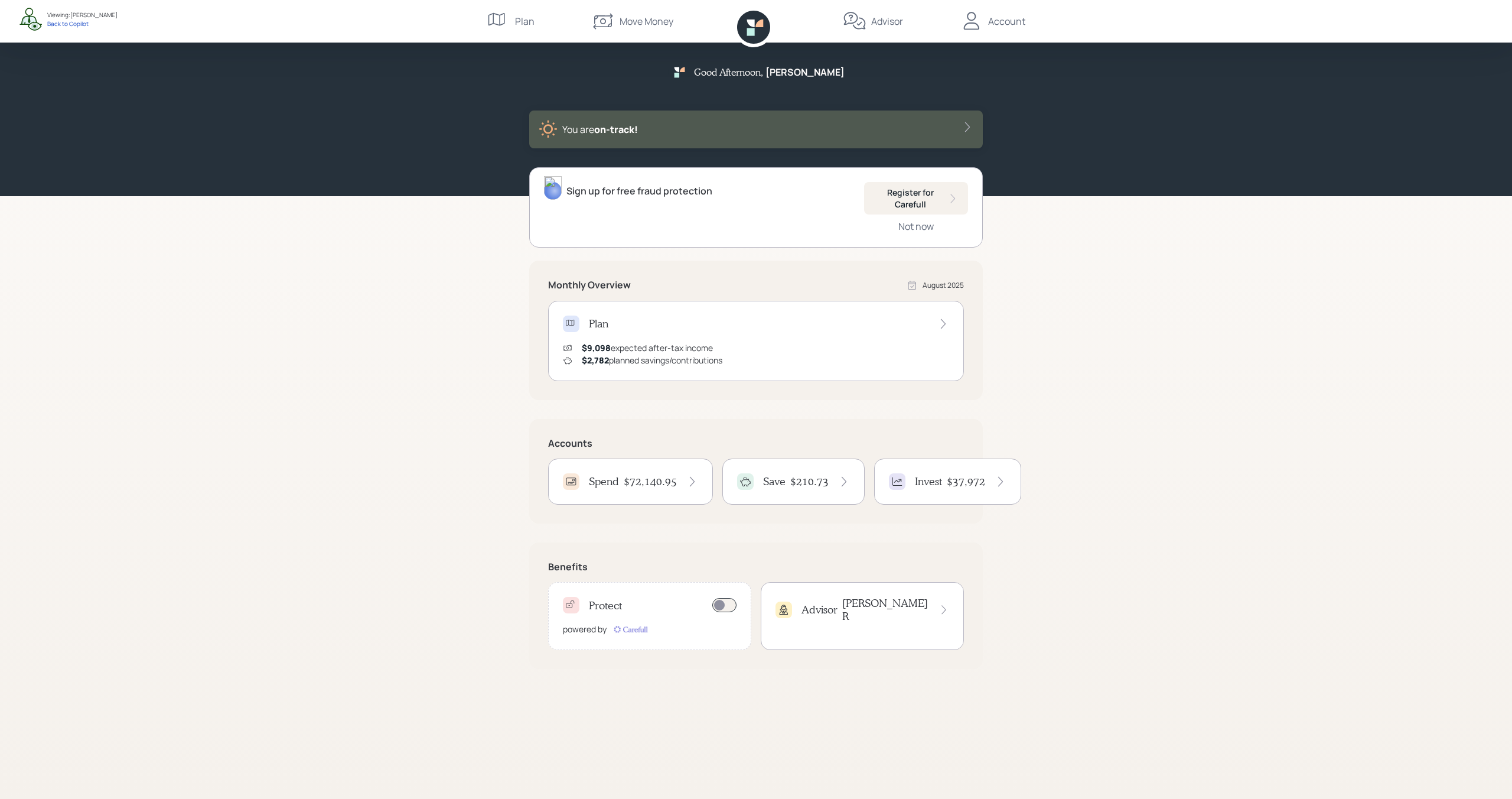
click at [689, 482] on icon at bounding box center [692, 481] width 12 height 12
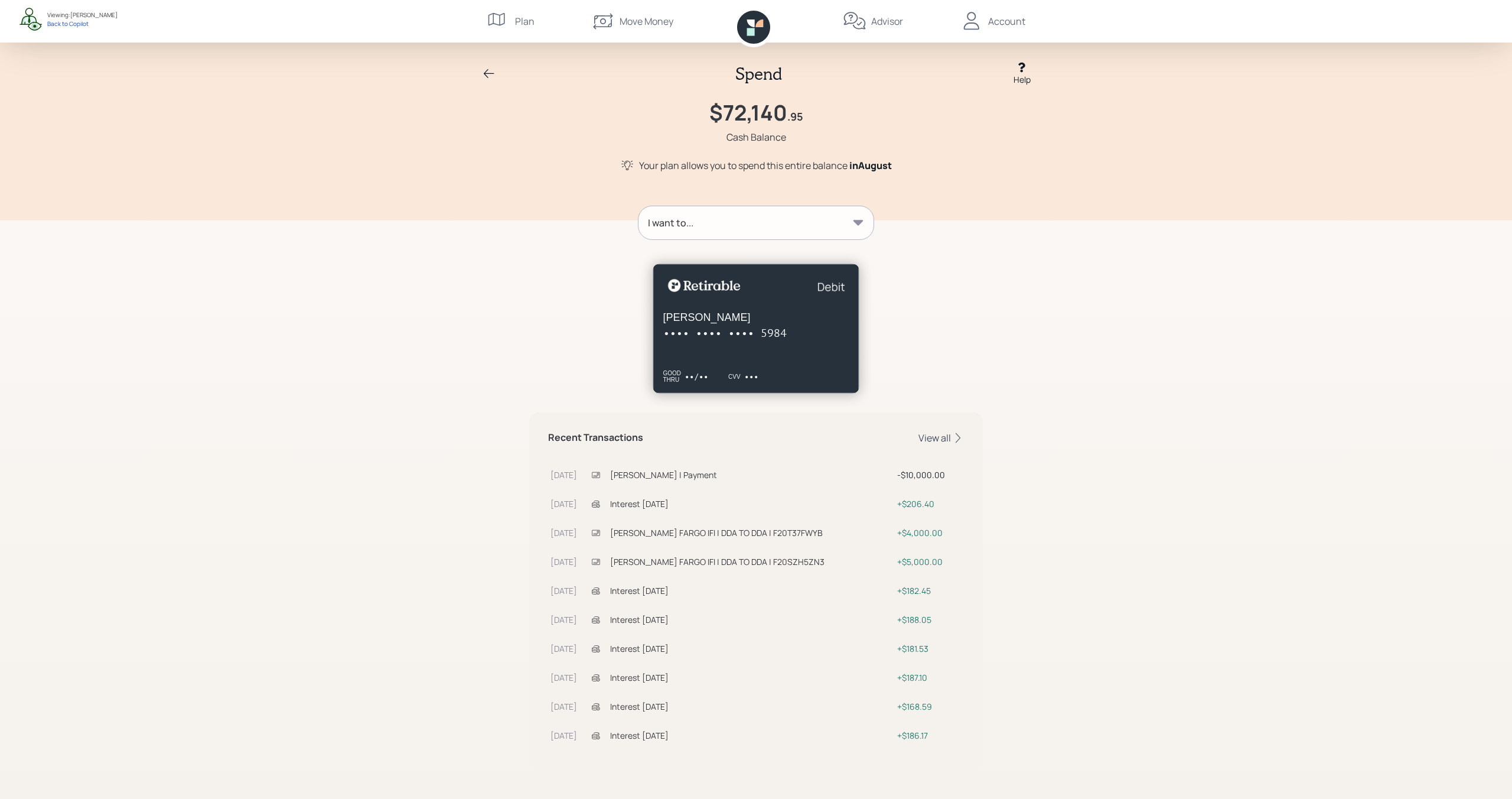
click at [959, 437] on icon at bounding box center [957, 437] width 12 height 12
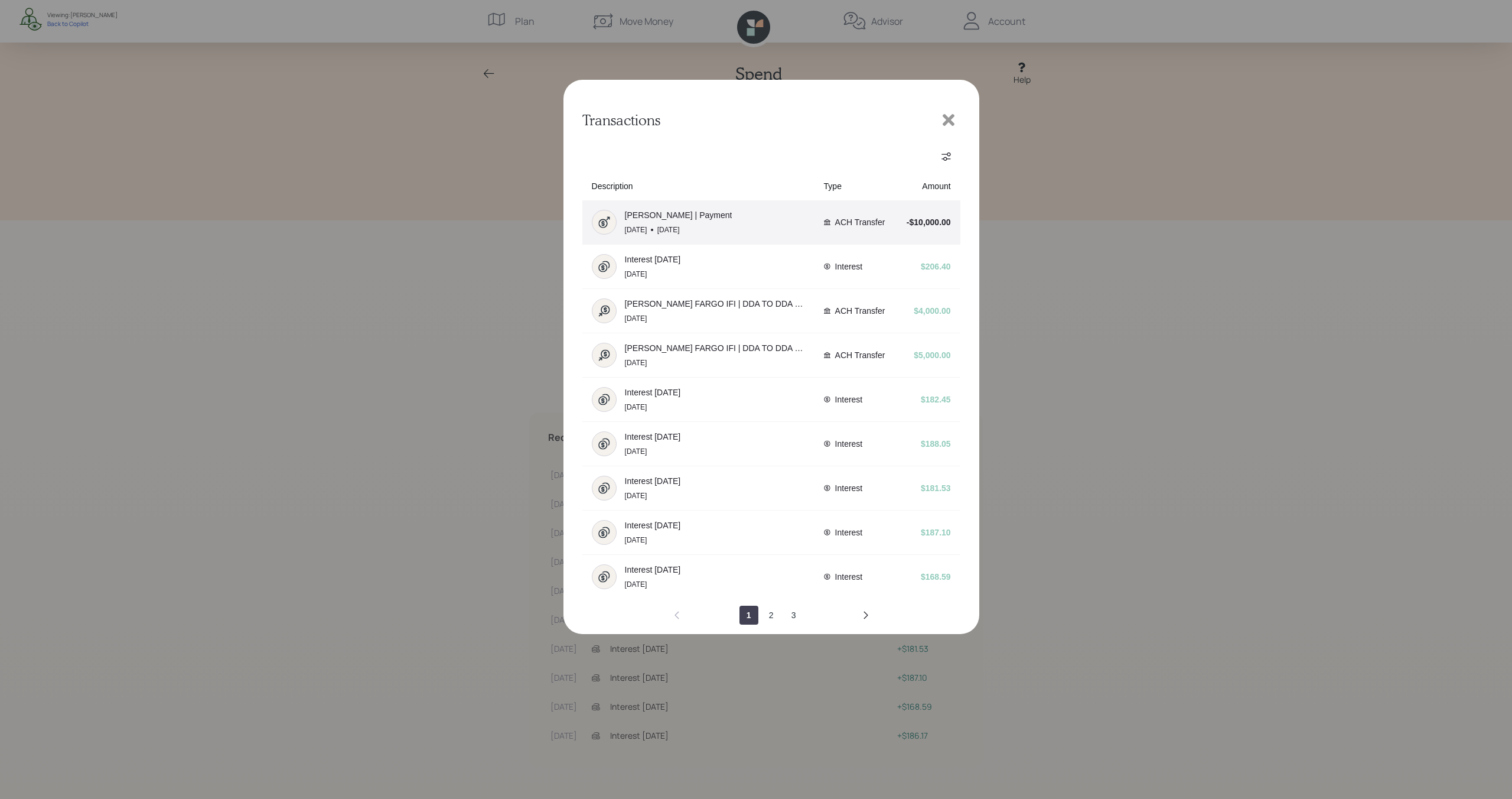
click at [712, 222] on div "[PERSON_NAME] | Payment [DATE] [DATE]" at bounding box center [679, 222] width 108 height 24
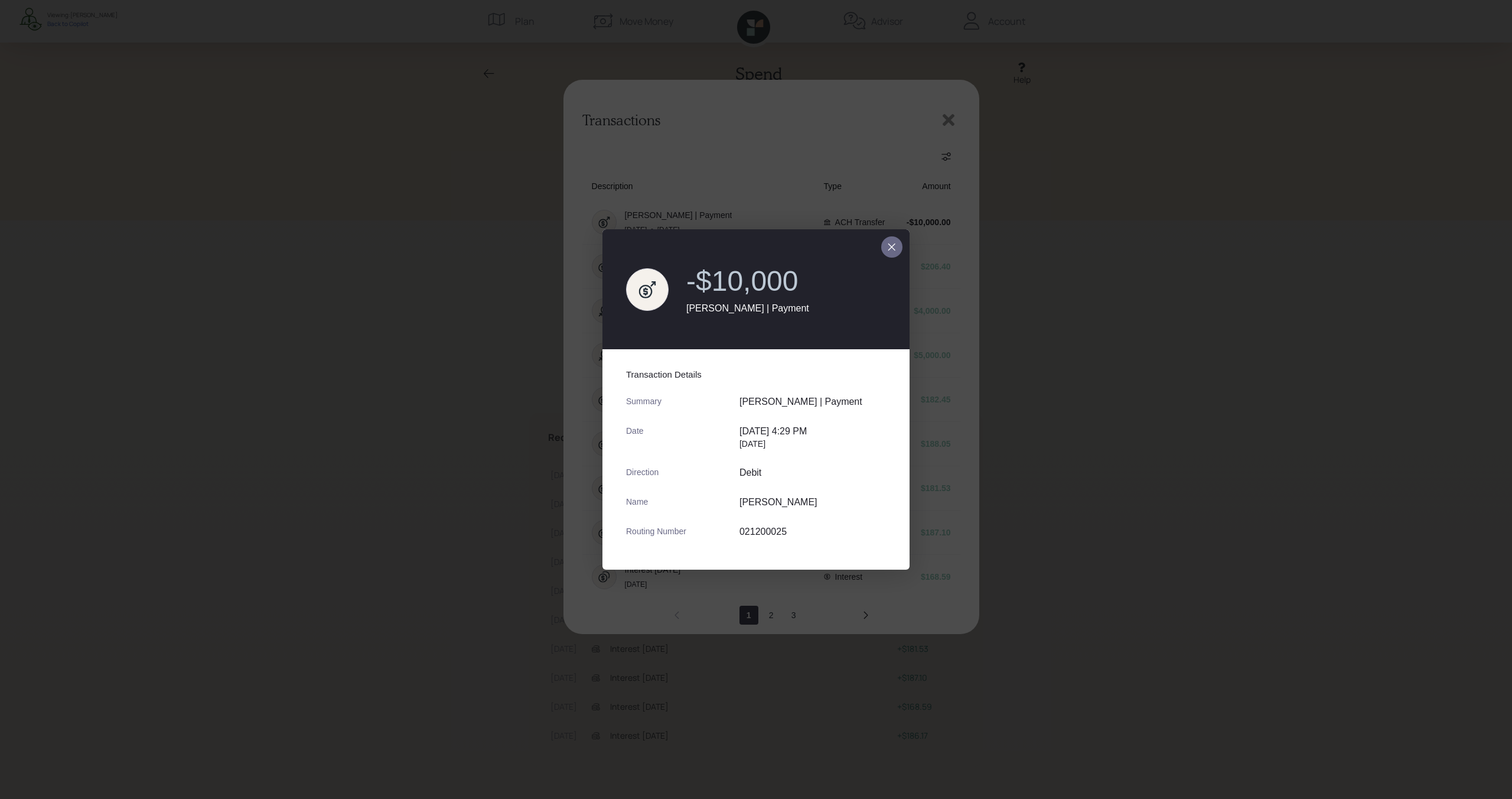
click at [895, 250] on icon "close dialog" at bounding box center [892, 247] width 9 height 14
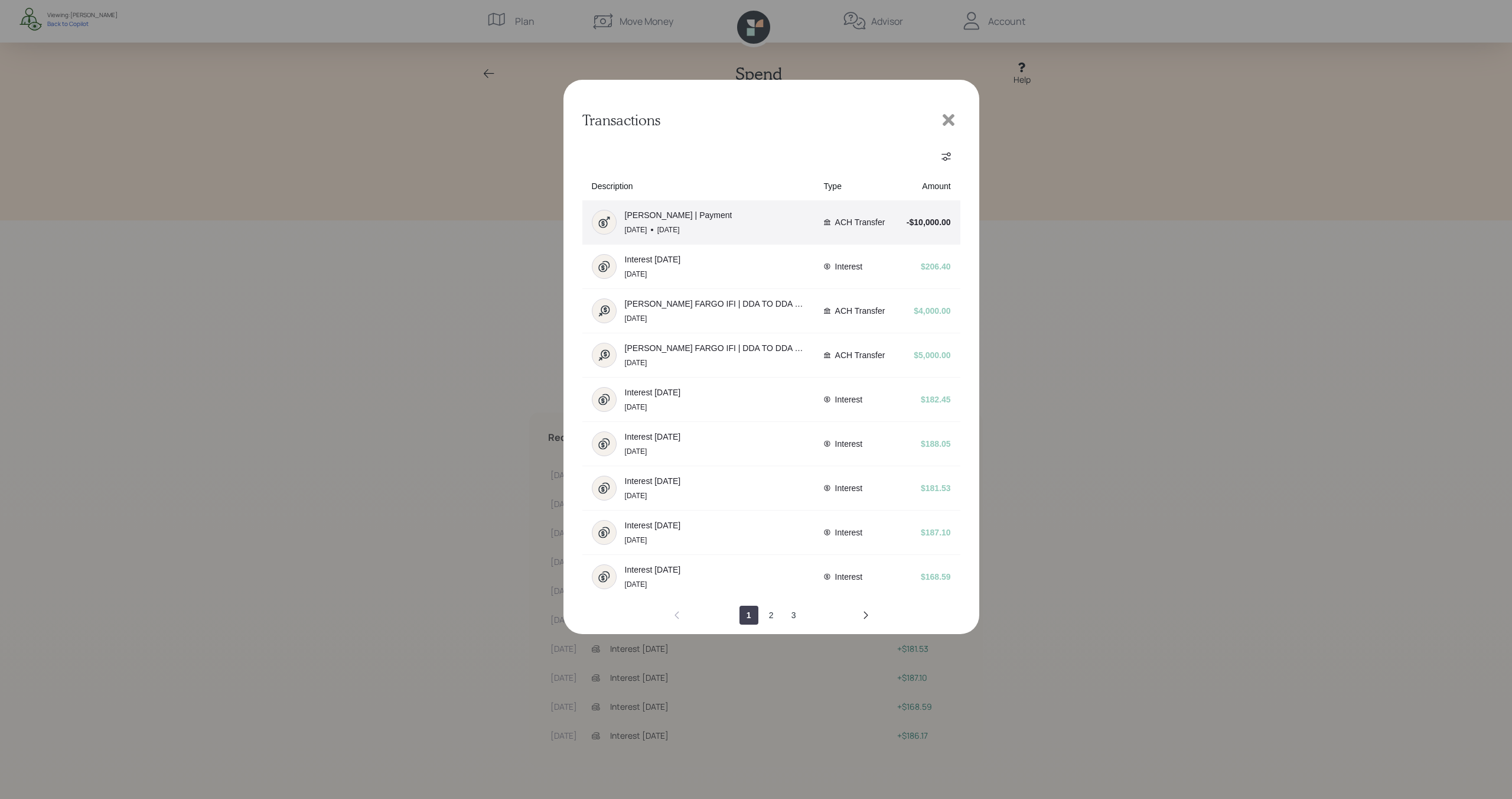
click at [860, 225] on span "ACH Transfer" at bounding box center [860, 222] width 50 height 9
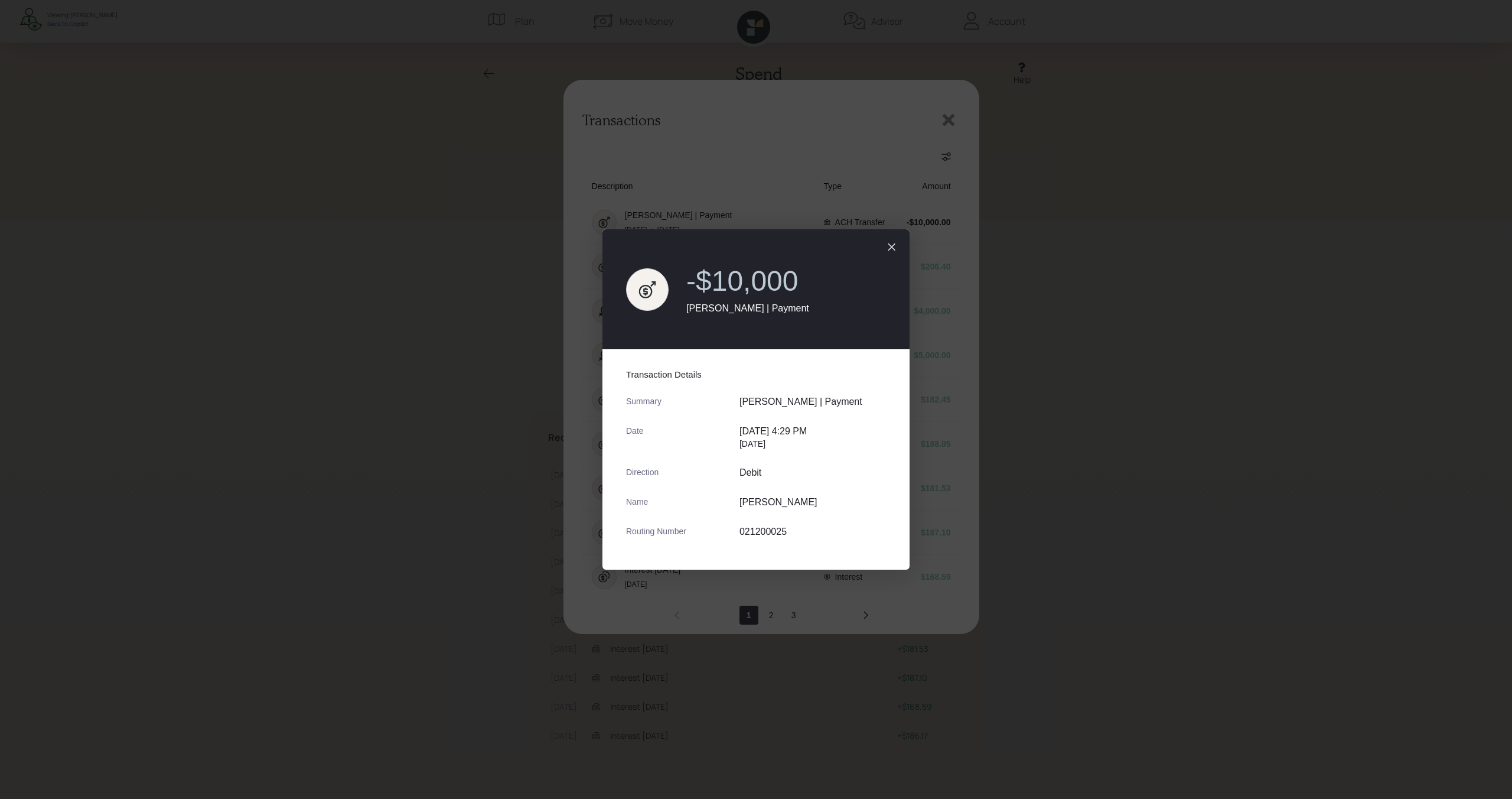
drag, startPoint x: 727, startPoint y: 531, endPoint x: 799, endPoint y: 532, distance: 72.0
click at [799, 532] on div "Routing Number [US_BANK_ROUTING_MICR]" at bounding box center [744, 532] width 236 height 11
click at [897, 250] on button "close dialog" at bounding box center [892, 246] width 21 height 21
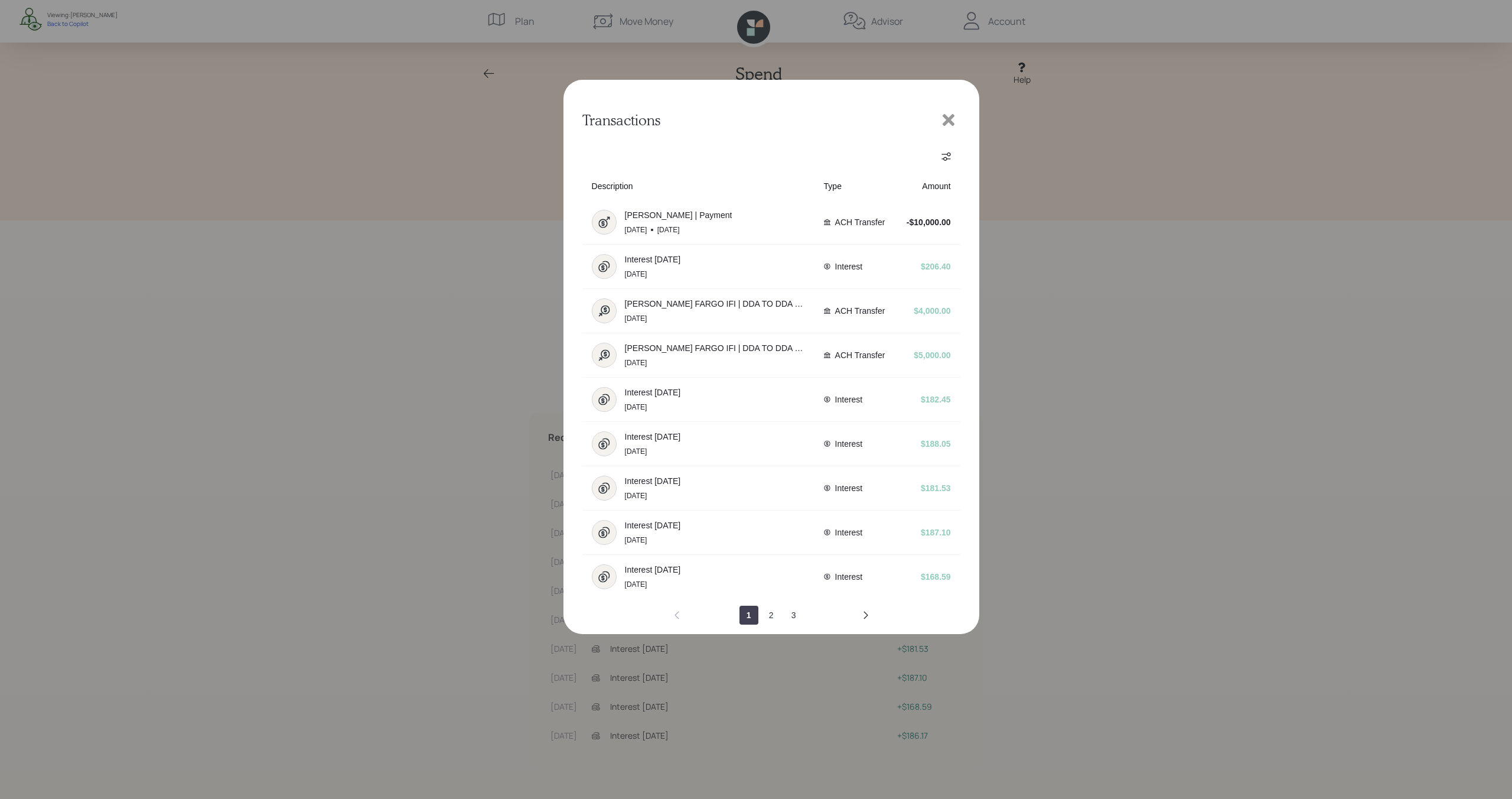
click at [953, 120] on icon at bounding box center [949, 120] width 18 height 18
